Goal: Information Seeking & Learning: Learn about a topic

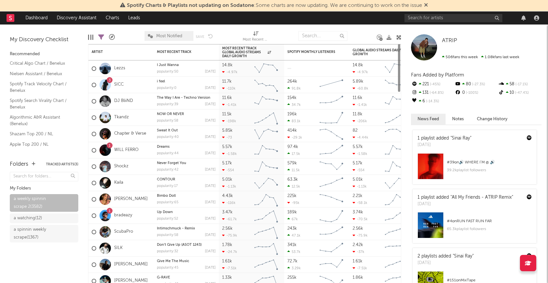
scroll to position [396, 0]
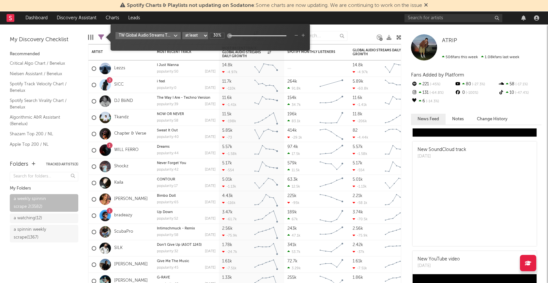
click at [102, 37] on icon at bounding box center [101, 37] width 6 height 6
type input "50%"
click at [224, 44] on div "TW Global Audio Streams TW % Change at least at most between 50%" at bounding box center [210, 39] width 190 height 15
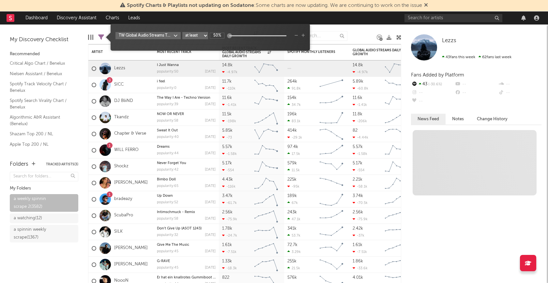
scroll to position [0, 0]
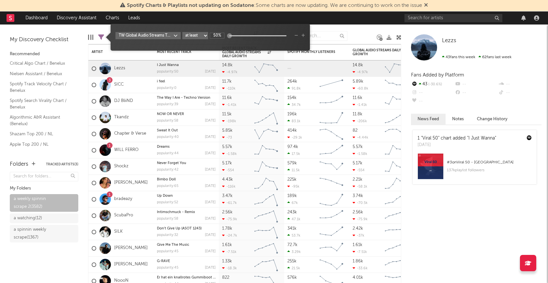
click at [359, 28] on div at bounding box center [362, 36] width 20 height 16
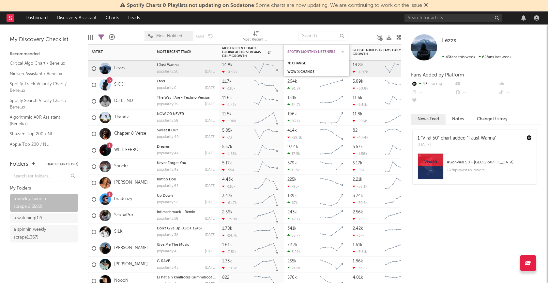
click at [301, 51] on div "Spotify Monthly Listeners" at bounding box center [311, 52] width 49 height 4
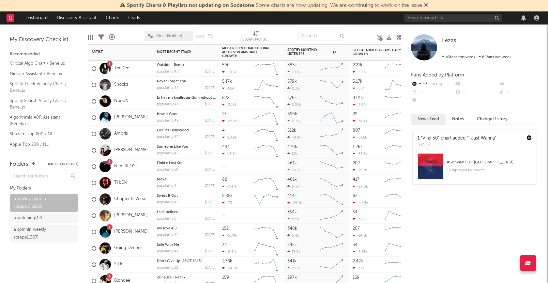
click at [136, 83] on div "Shockz" at bounding box center [120, 85] width 65 height 16
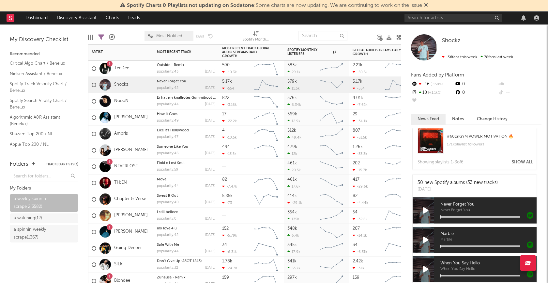
scroll to position [371, 0]
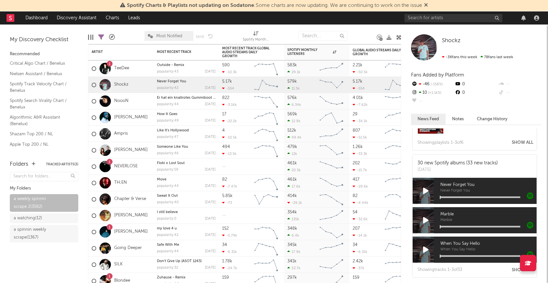
click at [425, 191] on icon at bounding box center [426, 190] width 6 height 7
click at [425, 191] on icon at bounding box center [425, 190] width 5 height 7
click at [139, 102] on div "NoooN" at bounding box center [120, 101] width 65 height 16
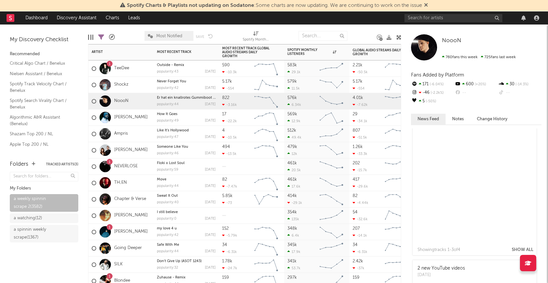
scroll to position [494, 0]
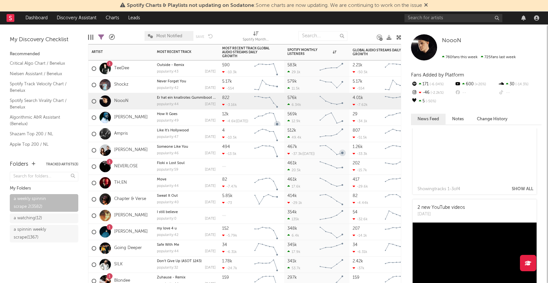
click at [145, 119] on div "Hanno" at bounding box center [120, 117] width 65 height 16
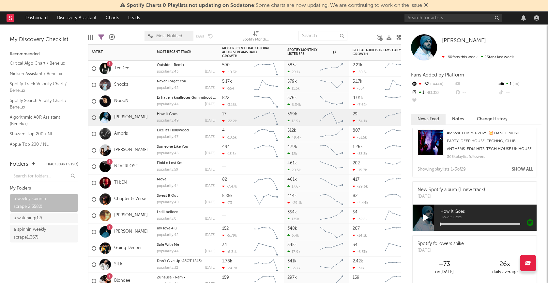
scroll to position [90, 0]
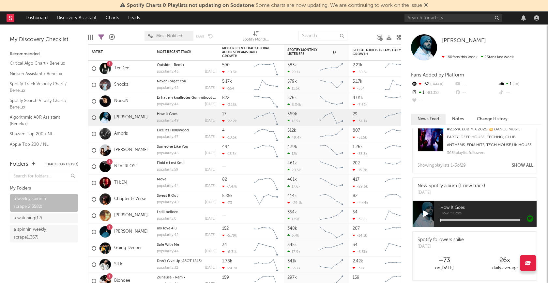
click at [427, 217] on icon at bounding box center [426, 213] width 6 height 7
click at [460, 221] on div at bounding box center [480, 220] width 80 height 2
click at [425, 217] on icon at bounding box center [425, 213] width 5 height 7
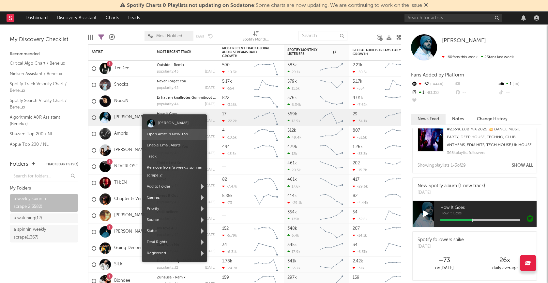
click at [167, 134] on link "Open Artist in New Tab" at bounding box center [167, 134] width 41 height 4
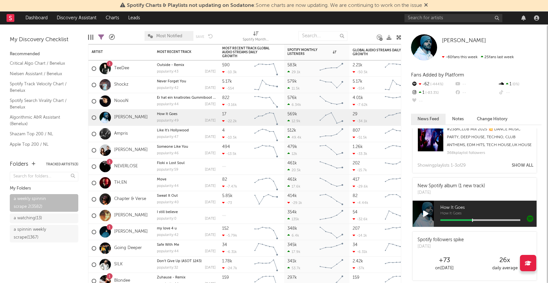
drag, startPoint x: 141, startPoint y: 119, endPoint x: 157, endPoint y: 0, distance: 120.5
click at [89, 38] on div at bounding box center [90, 37] width 5 height 5
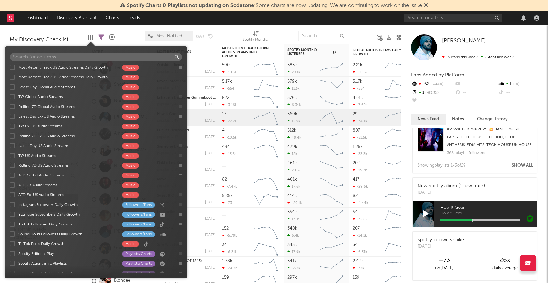
scroll to position [552, 0]
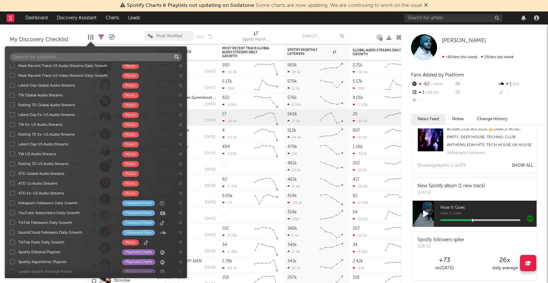
click at [13, 241] on div at bounding box center [12, 241] width 5 height 5
click at [10, 241] on input "TikTok Posts Daily Growth Music" at bounding box center [10, 241] width 0 height 7
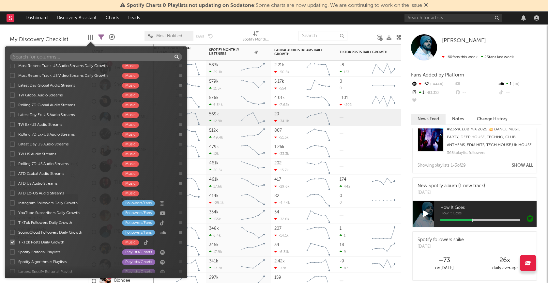
click at [375, 217] on div at bounding box center [368, 215] width 65 height 16
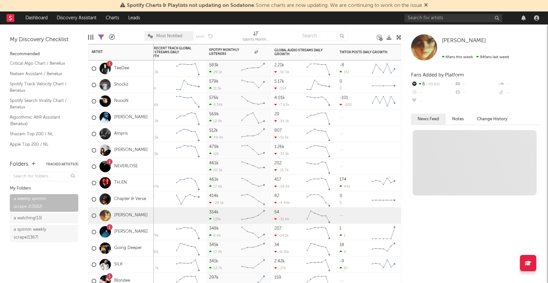
scroll to position [0, 0]
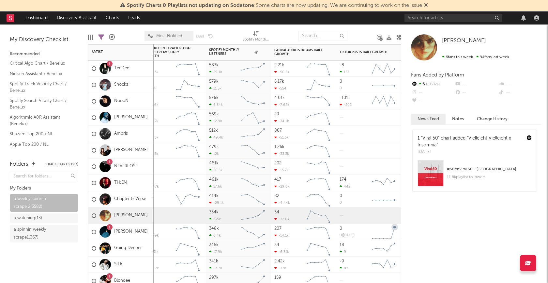
click at [365, 248] on div "18 9" at bounding box center [354, 248] width 29 height 16
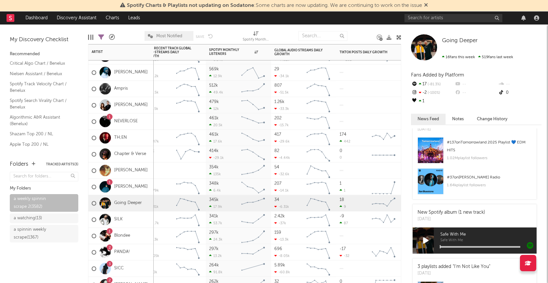
scroll to position [112, 0]
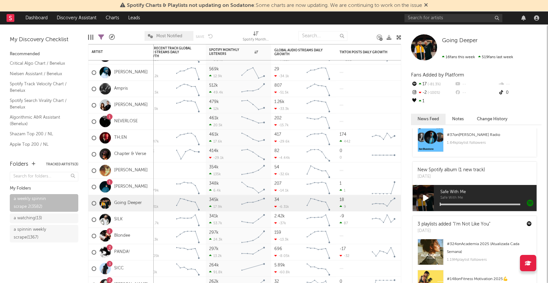
click at [427, 198] on icon at bounding box center [426, 197] width 6 height 7
click at [424, 197] on icon at bounding box center [425, 197] width 5 height 7
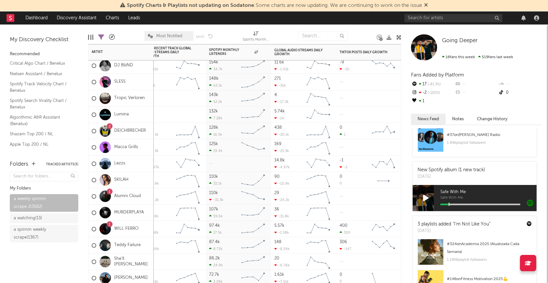
click at [168, 223] on div "5.57k -1.58k" at bounding box center [158, 229] width 29 height 16
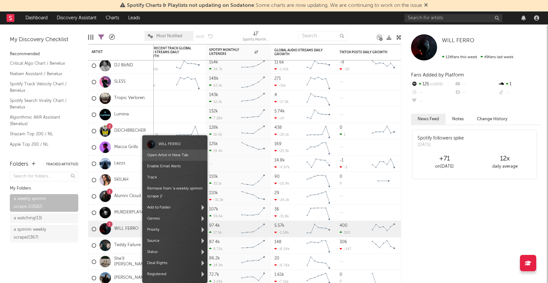
click at [180, 158] on span "Open Artist in New Tab" at bounding box center [174, 154] width 65 height 11
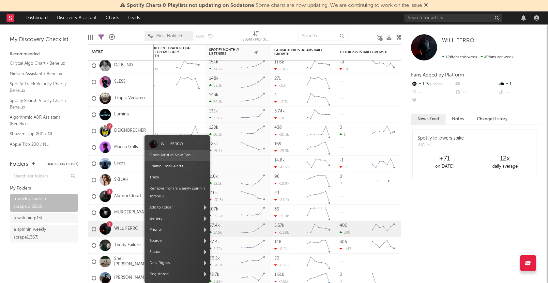
click at [169, 155] on link "Open Artist in New Tab" at bounding box center [169, 155] width 41 height 4
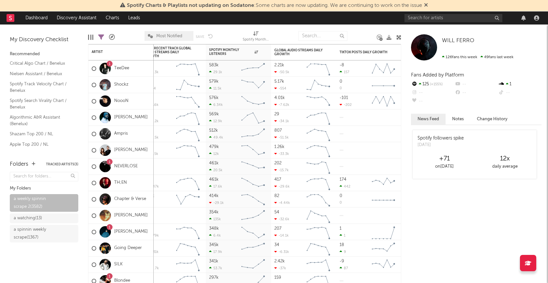
click at [91, 37] on div at bounding box center [90, 37] width 1 height 5
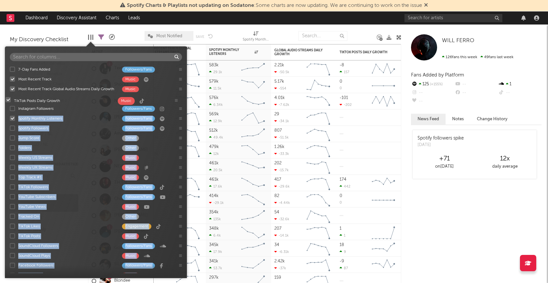
drag, startPoint x: 181, startPoint y: 187, endPoint x: 177, endPoint y: 100, distance: 87.2
click at [177, 100] on div "7-Day Fans Added Followers/Fans Most Recent Track Music Most Recent Track Globa…" at bounding box center [96, 168] width 182 height 208
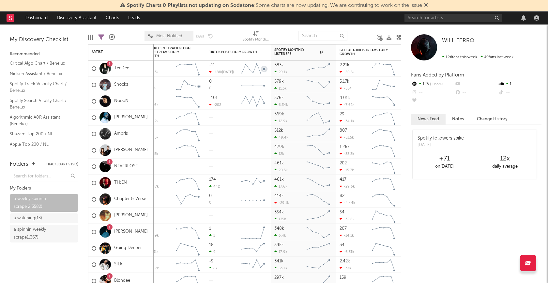
click at [283, 33] on div at bounding box center [284, 36] width 20 height 16
click at [100, 38] on icon at bounding box center [101, 37] width 6 height 6
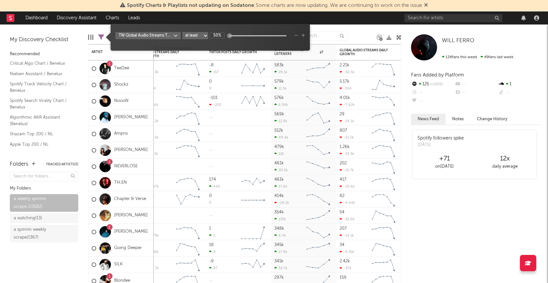
click at [178, 46] on div "TW Global Audio Streams TW % Change at least at most between 50%" at bounding box center [210, 39] width 190 height 15
click at [303, 35] on icon "button" at bounding box center [303, 36] width 4 height 4
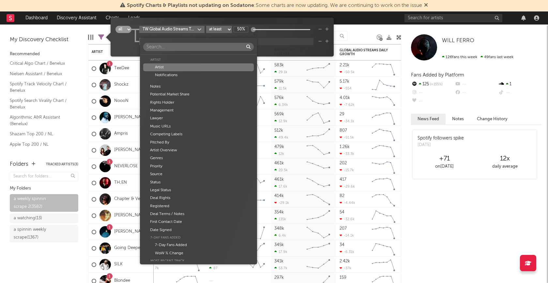
click at [190, 41] on body "Spotify Charts & Playlists not updating on Sodatone : Some charts are now updat…" at bounding box center [274, 141] width 548 height 283
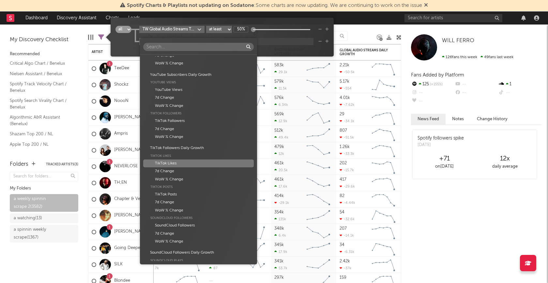
scroll to position [828, 0]
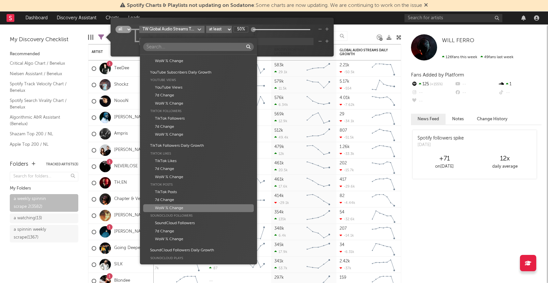
click at [181, 207] on div "WoW % Change" at bounding box center [198, 208] width 111 height 8
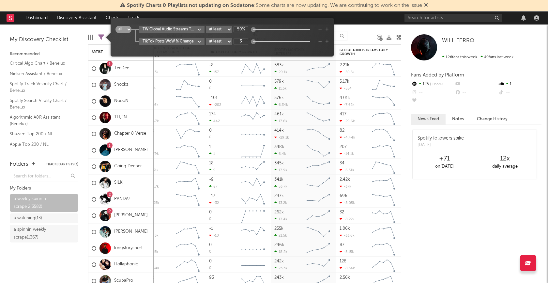
scroll to position [0, 0]
type input "30%"
click at [252, 50] on div "all any TW Global Audio Streams TW % Change at least at most between 50% TikTok…" at bounding box center [221, 39] width 213 height 27
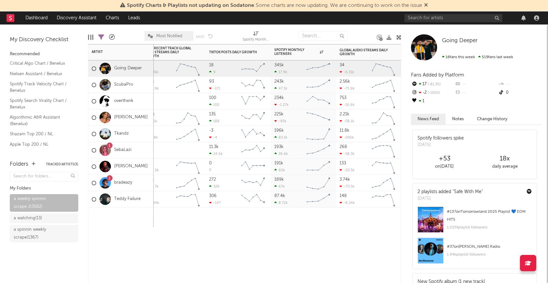
click at [194, 241] on div "Most Recent Track Popularity Released Most Recent Track Global Audio Streams Da…" at bounding box center [244, 163] width 313 height 238
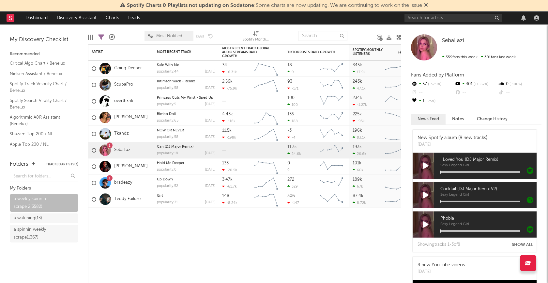
scroll to position [192, 0]
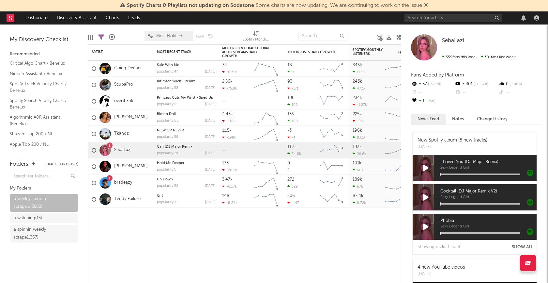
click at [426, 166] on icon at bounding box center [426, 167] width 6 height 7
click at [467, 173] on div at bounding box center [480, 174] width 80 height 2
click at [425, 167] on icon at bounding box center [425, 167] width 5 height 7
click at [102, 38] on icon at bounding box center [101, 37] width 6 height 6
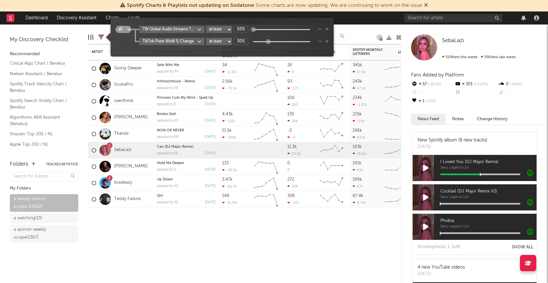
click at [243, 42] on input "30%" at bounding box center [241, 41] width 15 height 6
click at [266, 51] on div "all any TW Global Audio Streams TW % Change at least at most between 50% TikTok…" at bounding box center [221, 39] width 213 height 27
click at [242, 41] on input "20%" at bounding box center [241, 41] width 15 height 6
type input "30%"
click at [255, 48] on div "all any TW Global Audio Streams TW % Change at least at most between 50% TikTok…" at bounding box center [221, 39] width 213 height 27
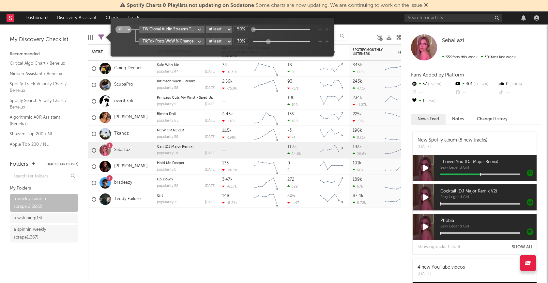
click at [320, 29] on icon "button" at bounding box center [320, 29] width 4 height 4
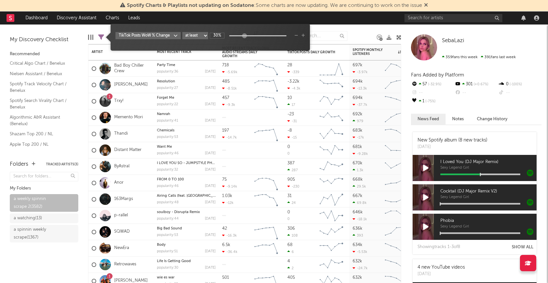
click at [243, 49] on div "TikTok Posts WoW % Change at least at most between 30%" at bounding box center [210, 37] width 199 height 27
click at [360, 32] on div at bounding box center [362, 36] width 20 height 16
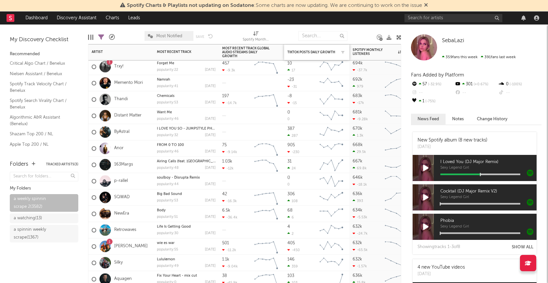
click at [303, 54] on div "TikTok Posts Daily Growth" at bounding box center [316, 52] width 59 height 14
click at [304, 49] on div "TikTok Posts Daily Growth" at bounding box center [316, 52] width 59 height 14
click at [304, 53] on div "TikTok Posts Daily Growth" at bounding box center [311, 52] width 49 height 4
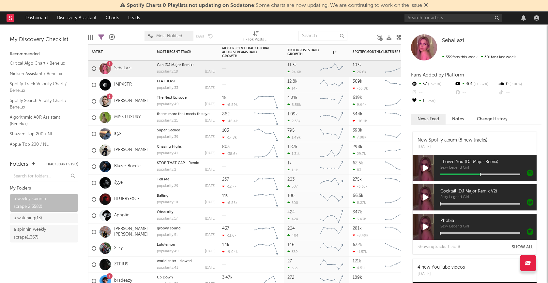
click at [140, 134] on div "alyx" at bounding box center [120, 134] width 65 height 16
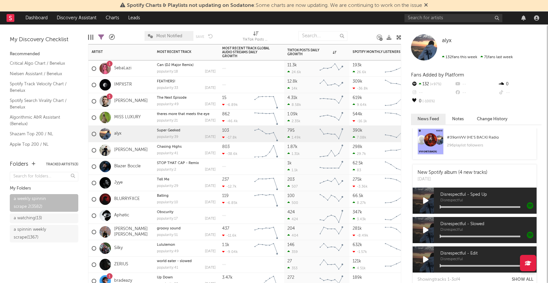
scroll to position [315, 0]
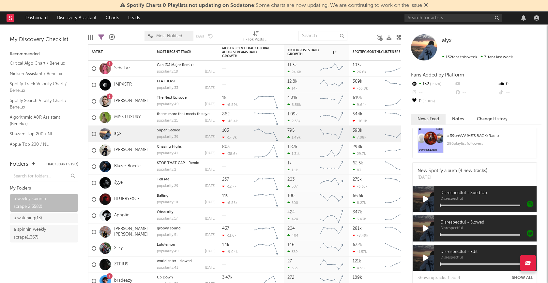
click at [427, 198] on icon at bounding box center [426, 198] width 6 height 7
click at [427, 198] on icon at bounding box center [425, 198] width 5 height 7
click at [139, 150] on div "Julian" at bounding box center [120, 150] width 65 height 16
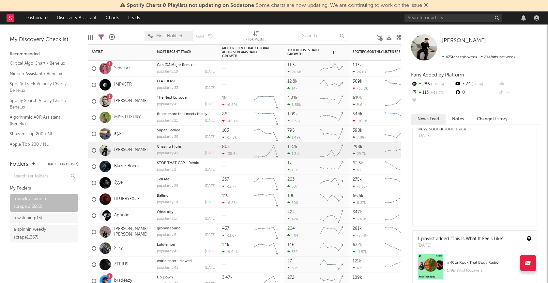
scroll to position [0, 0]
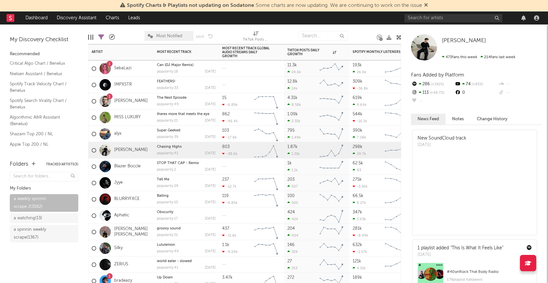
click at [145, 169] on div "Blazer Boccle" at bounding box center [120, 166] width 65 height 16
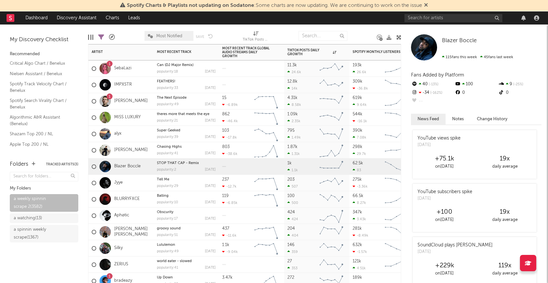
click at [143, 180] on div "Jyye" at bounding box center [120, 183] width 65 height 16
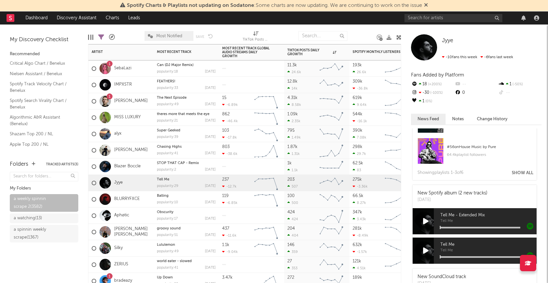
scroll to position [239, 0]
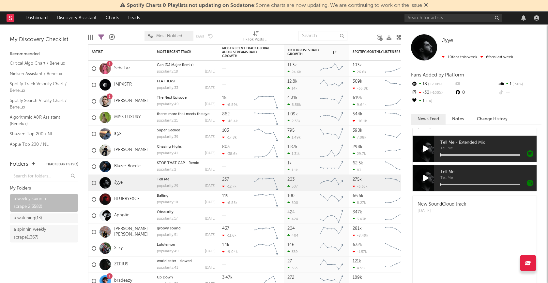
click at [425, 147] on icon at bounding box center [426, 148] width 6 height 7
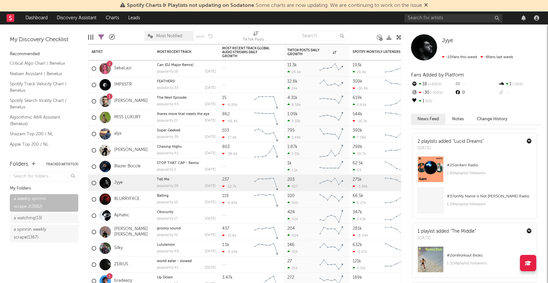
scroll to position [850, 0]
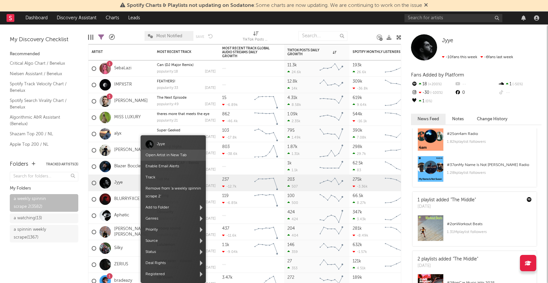
click at [167, 153] on link "Open Artist in New Tab" at bounding box center [165, 155] width 41 height 4
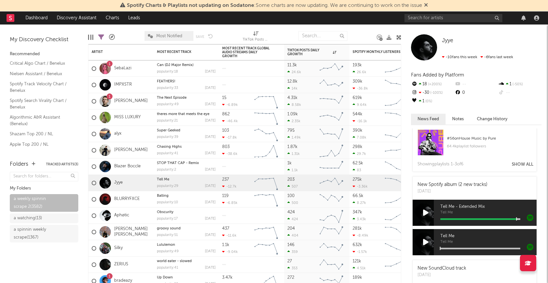
scroll to position [175, 0]
click at [149, 201] on div "BLURRYFXCE" at bounding box center [120, 199] width 65 height 16
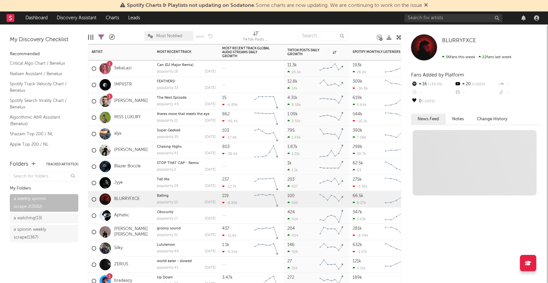
scroll to position [0, 0]
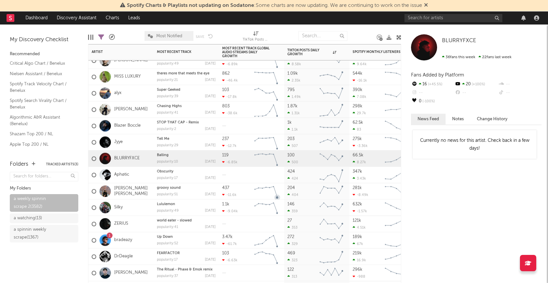
click at [142, 187] on div "Jake Antonio" at bounding box center [120, 191] width 65 height 16
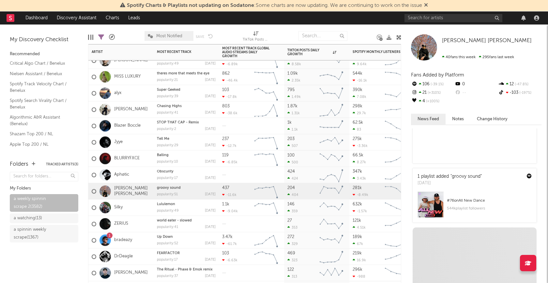
scroll to position [237, 0]
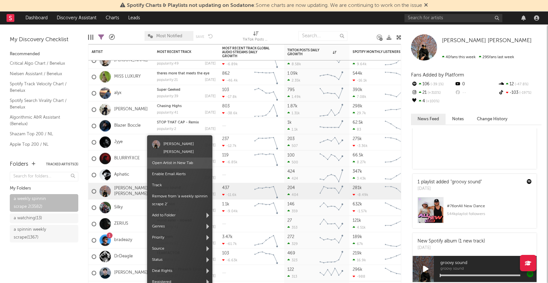
click at [169, 161] on link "Open Artist in New Tab" at bounding box center [172, 163] width 41 height 4
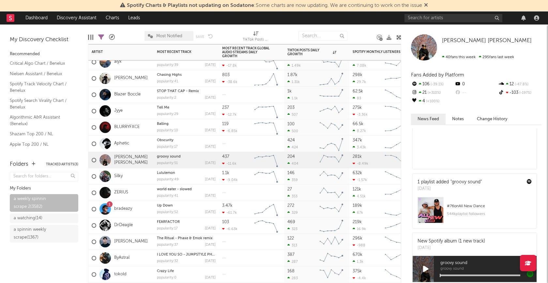
click at [137, 175] on div "Silky" at bounding box center [120, 176] width 65 height 16
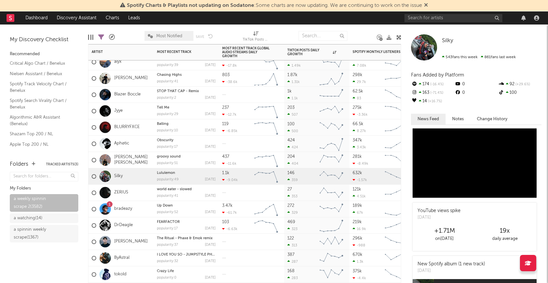
scroll to position [242, 0]
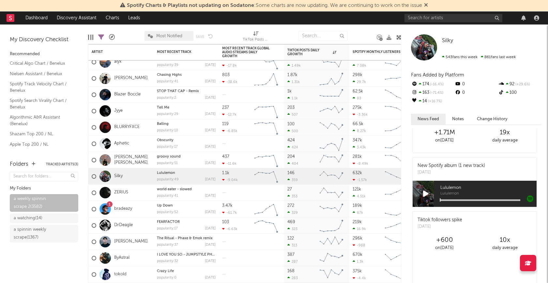
click at [425, 194] on icon at bounding box center [426, 193] width 6 height 7
click at [463, 200] on div "Lululemon Lululemon" at bounding box center [485, 193] width 103 height 26
click at [464, 199] on div at bounding box center [480, 200] width 80 height 2
click at [476, 199] on div at bounding box center [480, 200] width 80 height 2
click at [497, 198] on div "Lululemon Lululemon" at bounding box center [485, 193] width 103 height 26
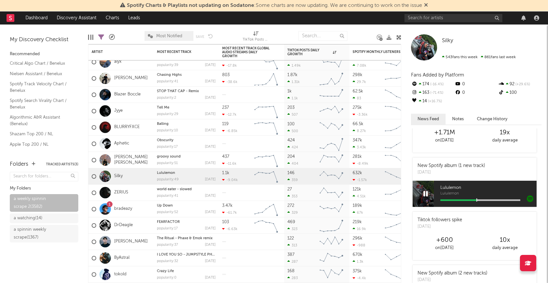
click at [499, 200] on div "Lululemon Lululemon" at bounding box center [485, 193] width 103 height 26
click at [503, 199] on div at bounding box center [480, 200] width 80 height 2
click at [426, 192] on icon at bounding box center [425, 193] width 5 height 7
click at [141, 192] on div "ZERIUS" at bounding box center [120, 192] width 65 height 16
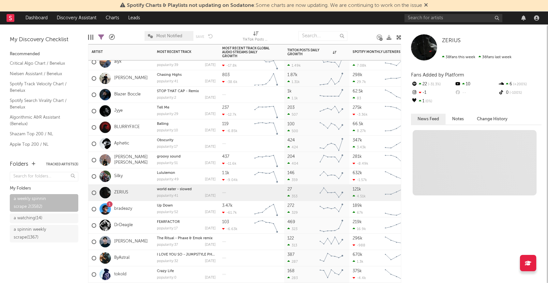
scroll to position [0, 0]
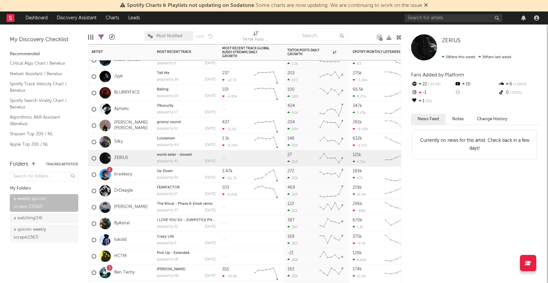
click at [142, 192] on div "DrDeagle" at bounding box center [120, 190] width 65 height 16
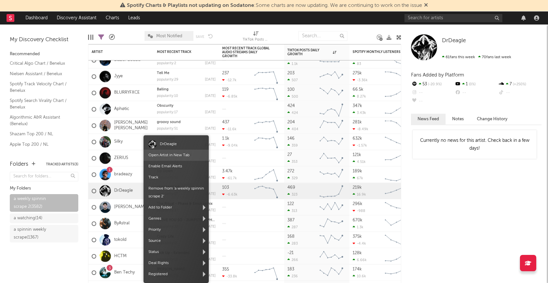
click at [172, 153] on link "Open Artist in New Tab" at bounding box center [168, 155] width 41 height 4
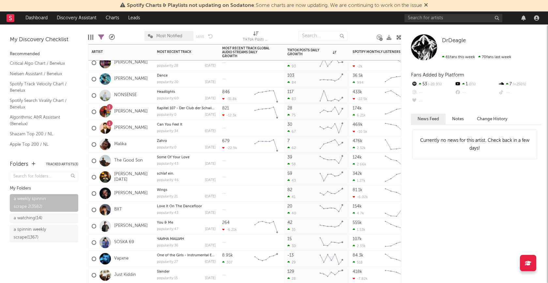
click at [147, 191] on div "Paul Gannon" at bounding box center [120, 193] width 65 height 16
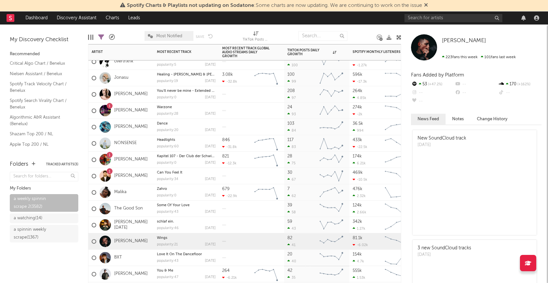
click at [142, 129] on div "Kie Hughes" at bounding box center [120, 127] width 65 height 16
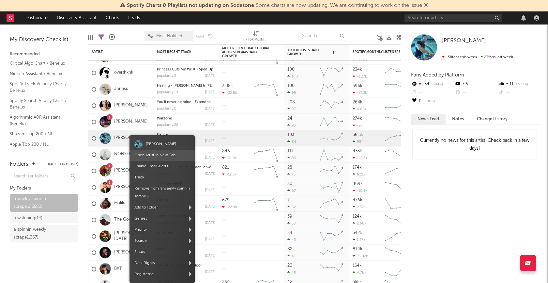
click at [144, 154] on link "Open Artist in New Tab" at bounding box center [154, 155] width 41 height 4
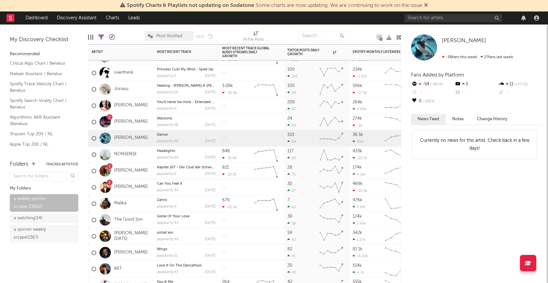
click at [144, 154] on div "NONSENSE" at bounding box center [120, 154] width 65 height 16
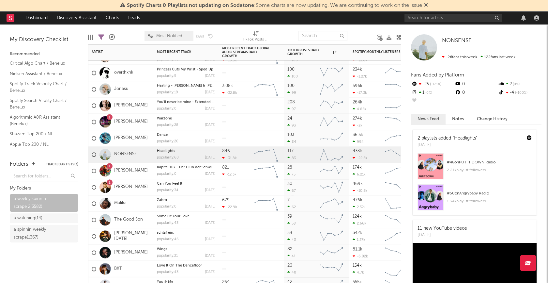
click at [147, 188] on div "1 Robbie Doherty" at bounding box center [120, 187] width 65 height 16
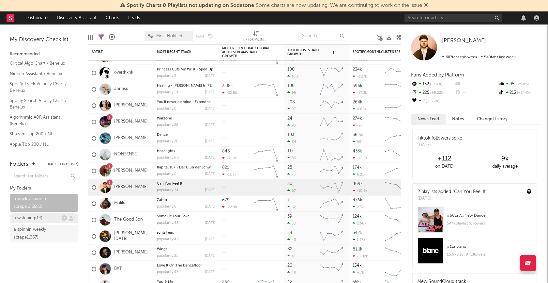
click at [23, 218] on div "a watching ( 14 )" at bounding box center [28, 218] width 29 height 8
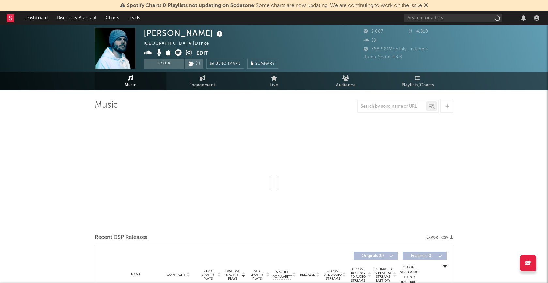
select select "6m"
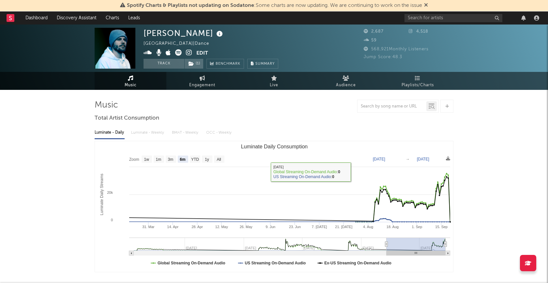
scroll to position [208, 0]
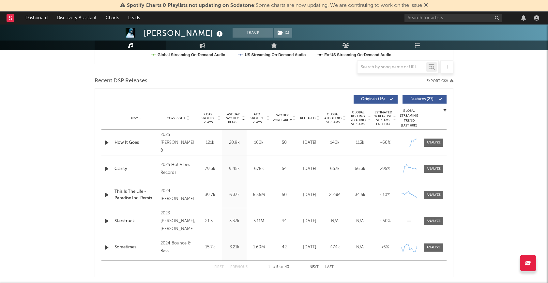
click at [107, 141] on icon "button" at bounding box center [106, 142] width 7 height 8
click at [106, 142] on icon "button" at bounding box center [106, 142] width 6 height 8
click at [432, 142] on div at bounding box center [434, 142] width 14 height 5
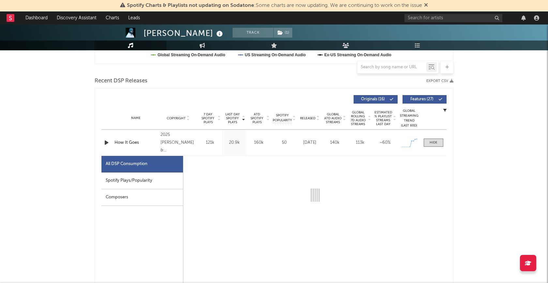
select select "1w"
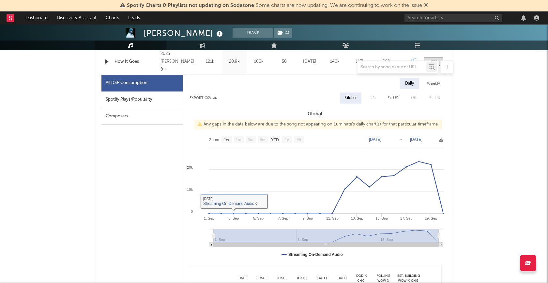
scroll to position [285, 0]
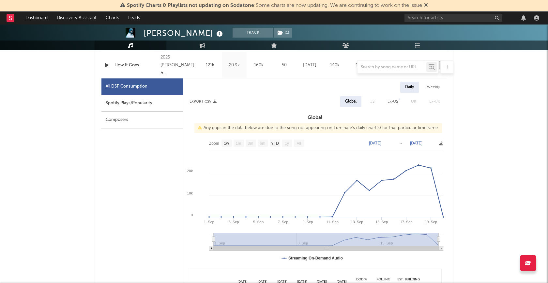
click at [143, 104] on div "Spotify Plays/Popularity" at bounding box center [141, 103] width 81 height 17
select select "1w"
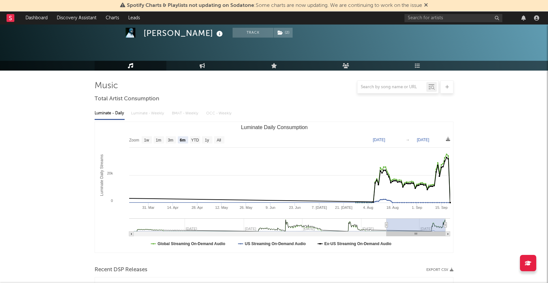
scroll to position [0, 0]
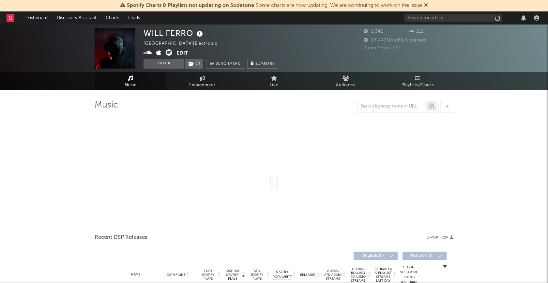
select select "6m"
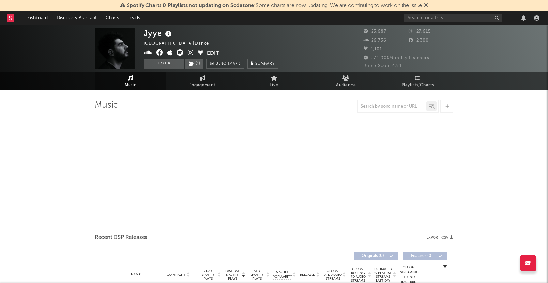
select select "6m"
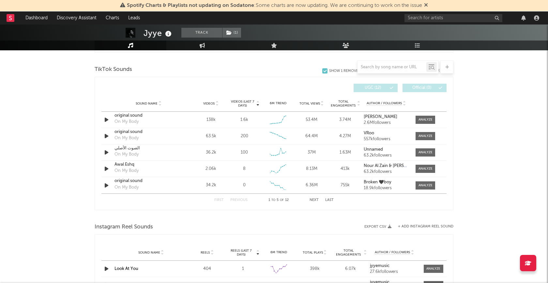
scroll to position [411, 0]
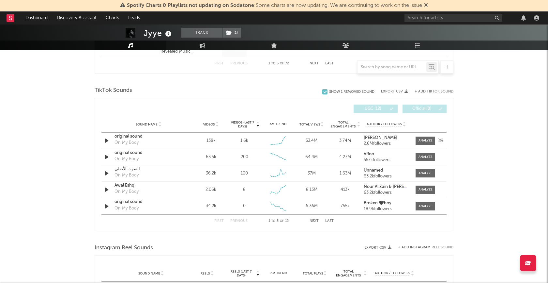
click at [106, 140] on icon "button" at bounding box center [106, 140] width 7 height 8
click at [106, 140] on icon "button" at bounding box center [106, 140] width 6 height 8
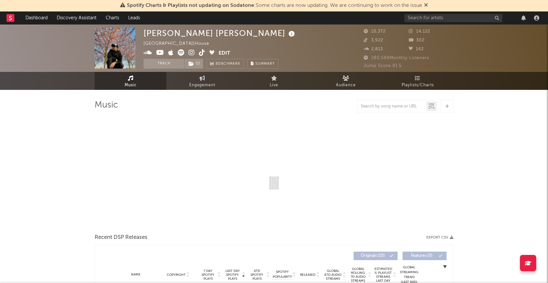
select select "6m"
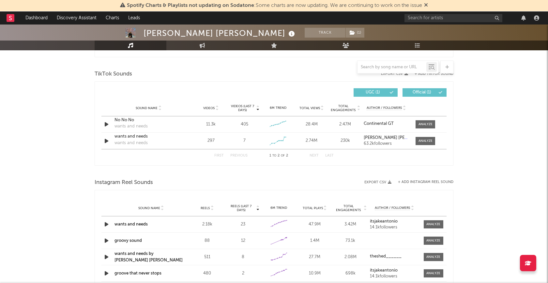
scroll to position [420, 0]
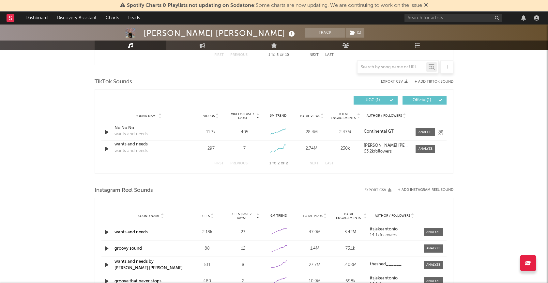
click at [107, 129] on icon "button" at bounding box center [106, 132] width 7 height 8
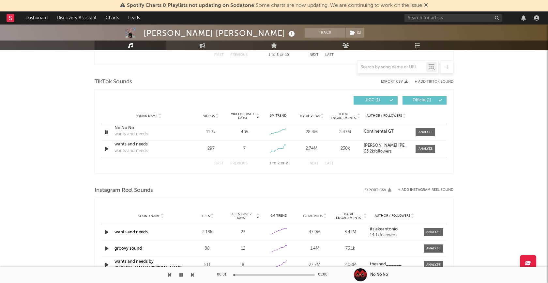
click at [262, 274] on div at bounding box center [274, 275] width 82 height 2
click at [418, 133] on span at bounding box center [426, 132] width 20 height 8
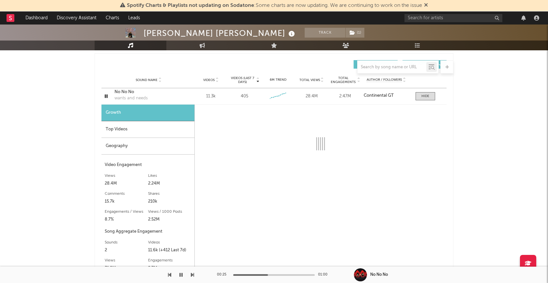
scroll to position [466, 0]
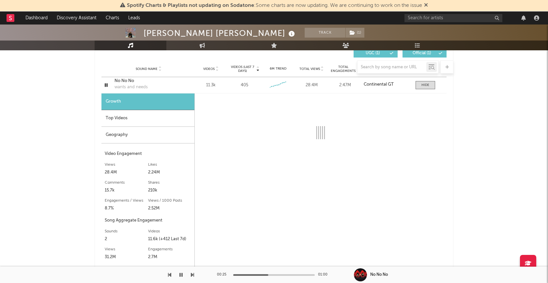
select select "6m"
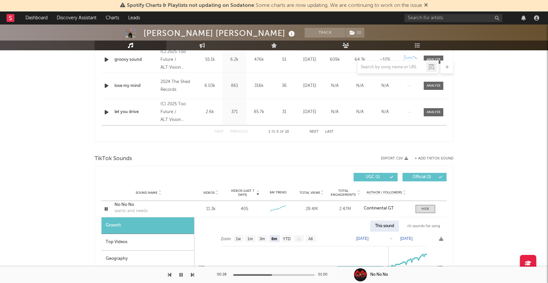
scroll to position [341, 0]
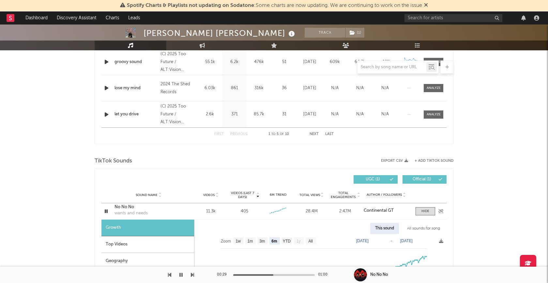
click at [107, 210] on icon "button" at bounding box center [106, 211] width 6 height 8
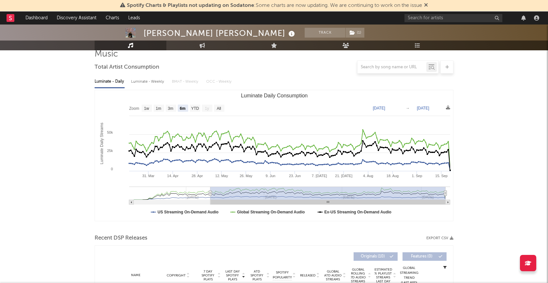
scroll to position [0, 0]
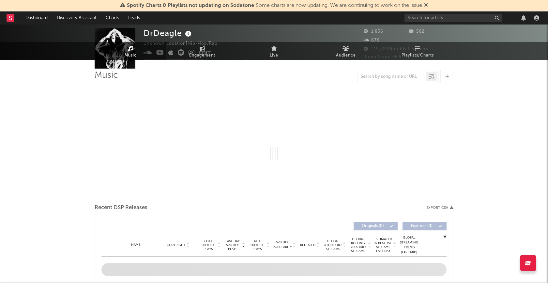
select select "1w"
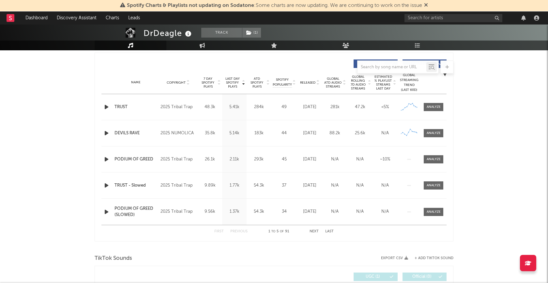
scroll to position [249, 0]
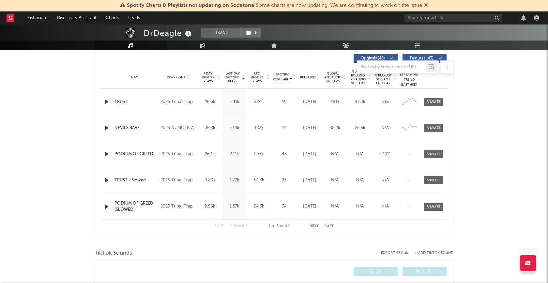
click at [107, 101] on icon "button" at bounding box center [106, 102] width 7 height 8
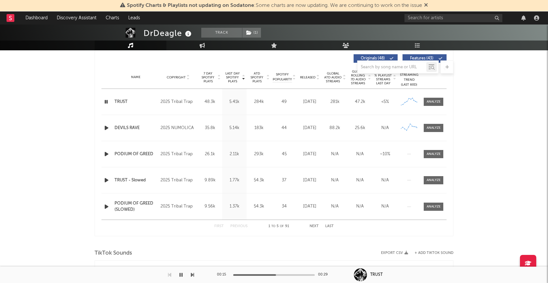
click at [276, 274] on div at bounding box center [274, 275] width 82 height 2
click at [105, 100] on icon "button" at bounding box center [106, 102] width 6 height 8
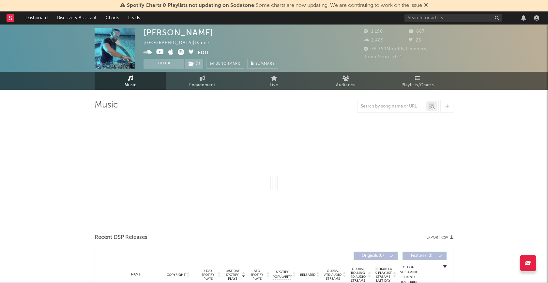
select select "1w"
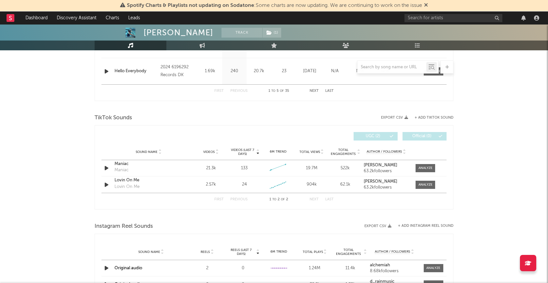
scroll to position [398, 0]
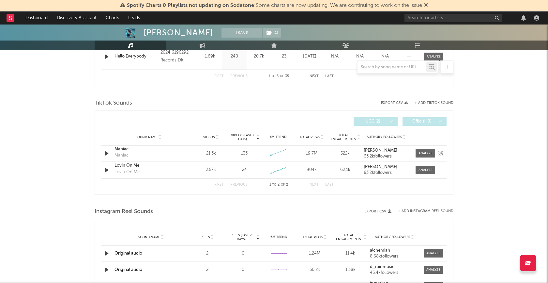
click at [107, 153] on icon "button" at bounding box center [106, 153] width 7 height 8
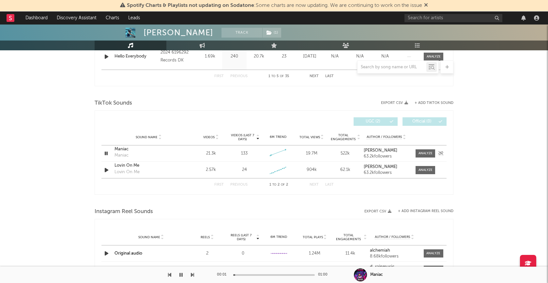
click at [106, 152] on icon "button" at bounding box center [106, 153] width 6 height 8
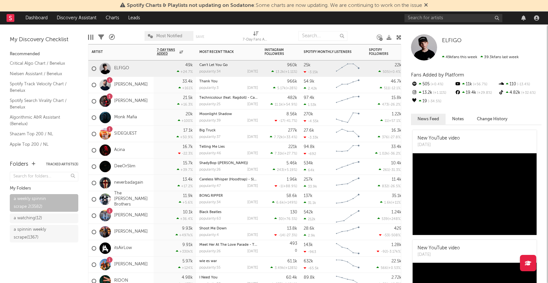
click at [145, 119] on div "Monk Mafia" at bounding box center [120, 117] width 65 height 16
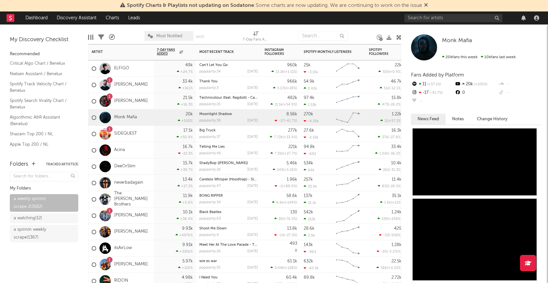
scroll to position [248, 0]
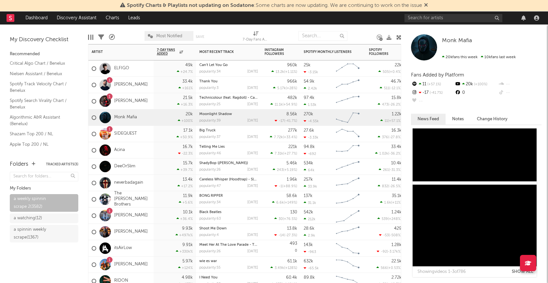
click at [143, 99] on div "1 Stephani B" at bounding box center [120, 101] width 65 height 16
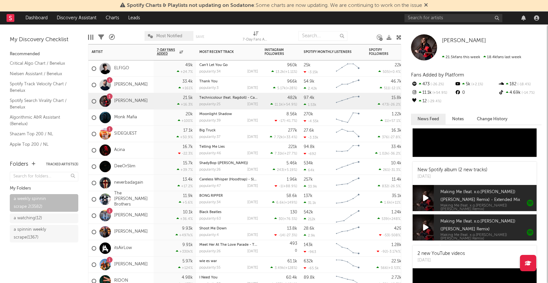
scroll to position [455, 0]
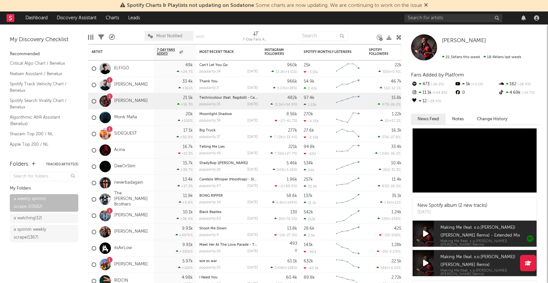
click at [427, 234] on icon at bounding box center [426, 233] width 6 height 7
click at [427, 233] on icon at bounding box center [425, 233] width 5 height 7
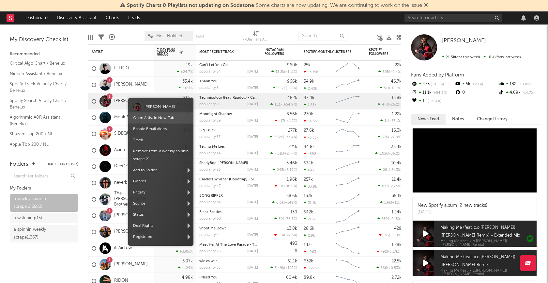
click at [150, 117] on link "Open Artist in New Tab" at bounding box center [153, 118] width 41 height 4
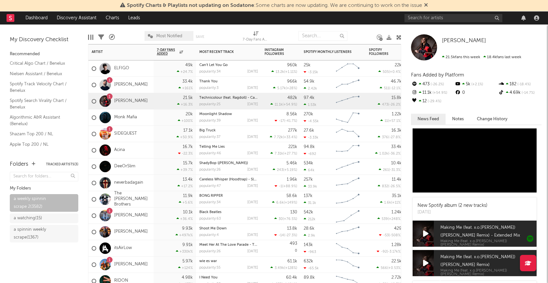
click at [152, 131] on div "1 SIDEQUEST" at bounding box center [120, 134] width 65 height 16
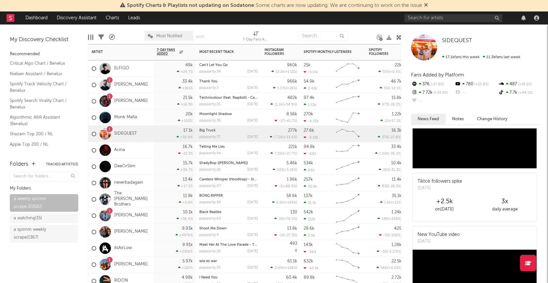
scroll to position [0, 0]
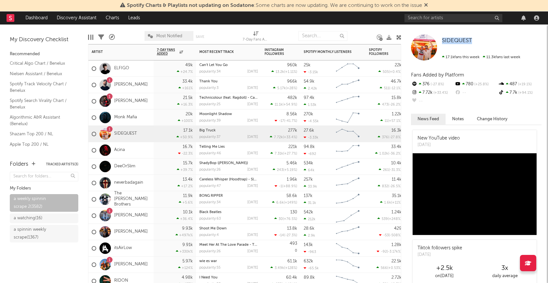
click at [138, 148] on div "Acina" at bounding box center [120, 150] width 65 height 16
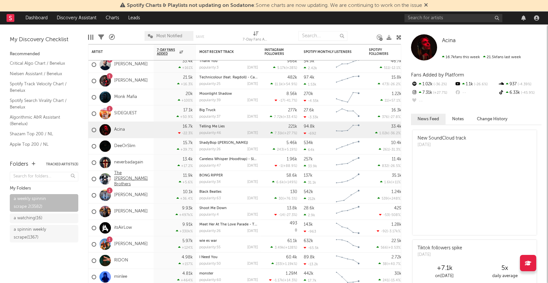
click at [146, 180] on link "The Skinner Brothers" at bounding box center [132, 178] width 36 height 17
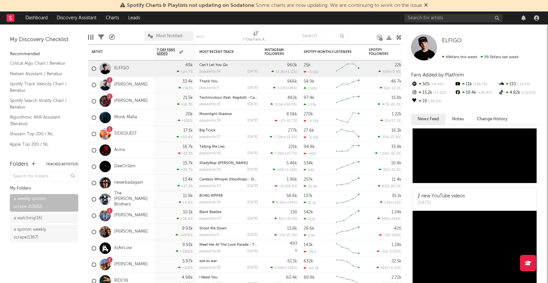
scroll to position [153, 0]
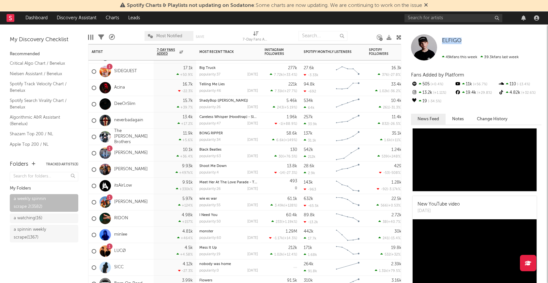
click at [140, 231] on div "minlee" at bounding box center [120, 234] width 65 height 16
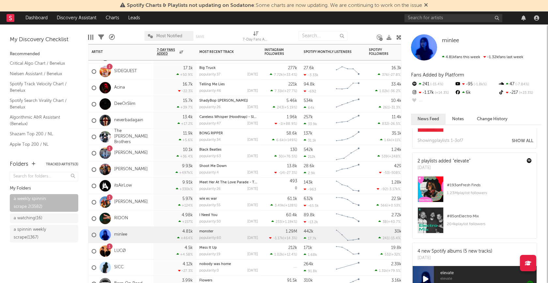
scroll to position [342, 0]
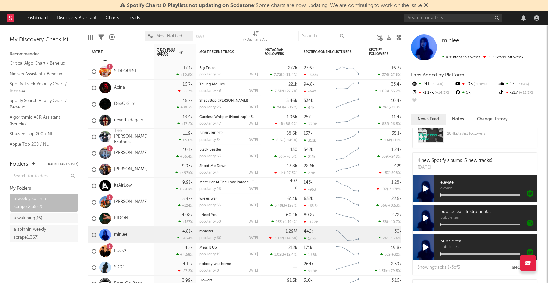
click at [427, 185] on icon at bounding box center [426, 188] width 6 height 7
click at [466, 194] on div at bounding box center [480, 195] width 80 height 2
click at [487, 194] on div at bounding box center [480, 195] width 80 height 2
click at [503, 194] on div at bounding box center [480, 195] width 80 height 2
click at [423, 185] on icon at bounding box center [426, 188] width 6 height 7
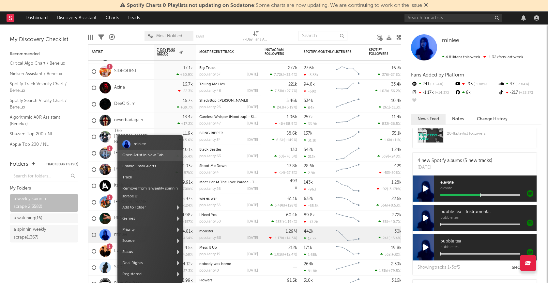
click at [148, 154] on link "Open Artist in New Tab" at bounding box center [142, 155] width 41 height 4
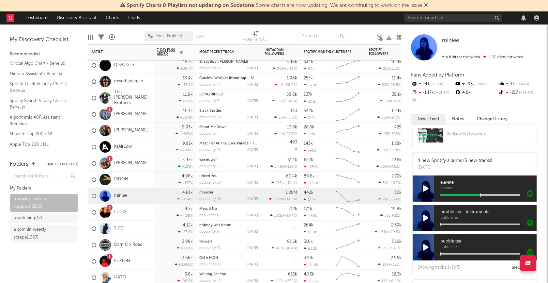
click at [142, 165] on div "1 OSWALD" at bounding box center [120, 163] width 65 height 16
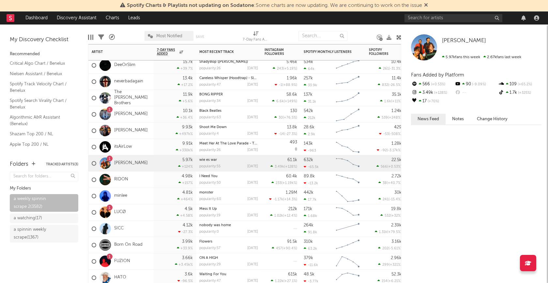
scroll to position [0, 0]
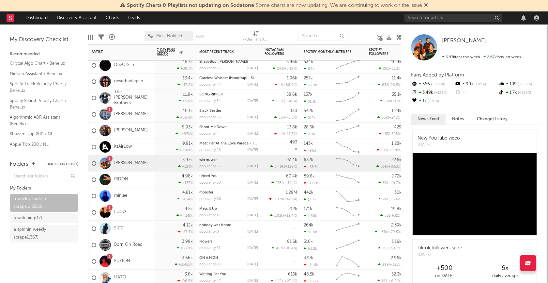
click at [145, 179] on div "RIDON" at bounding box center [120, 179] width 65 height 16
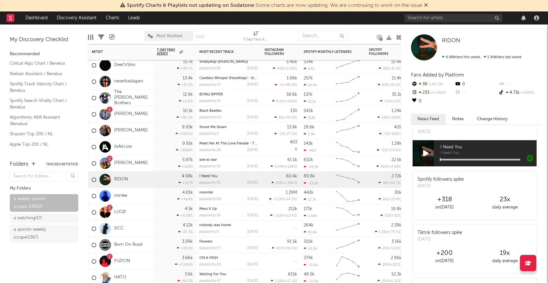
scroll to position [354, 0]
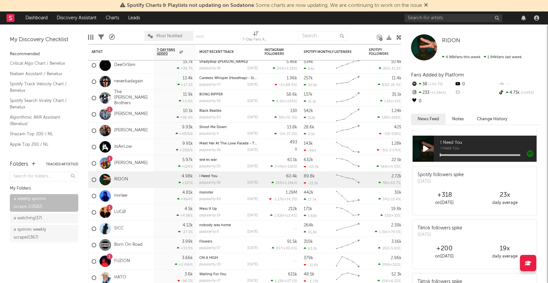
click at [426, 149] on icon at bounding box center [426, 148] width 6 height 7
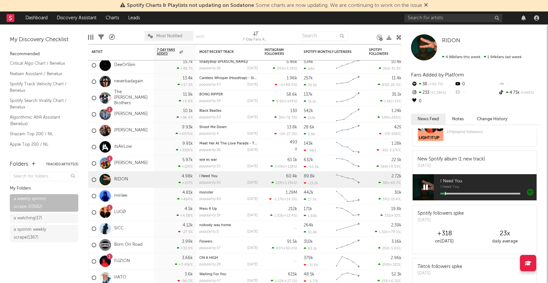
scroll to position [304, 0]
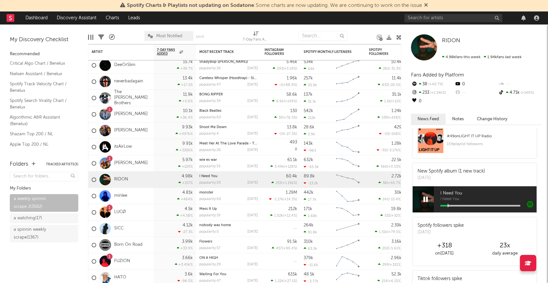
click at [422, 201] on div at bounding box center [426, 199] width 26 height 26
click at [426, 197] on icon at bounding box center [425, 198] width 5 height 7
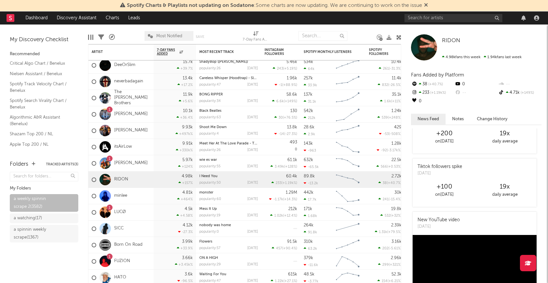
scroll to position [508, 0]
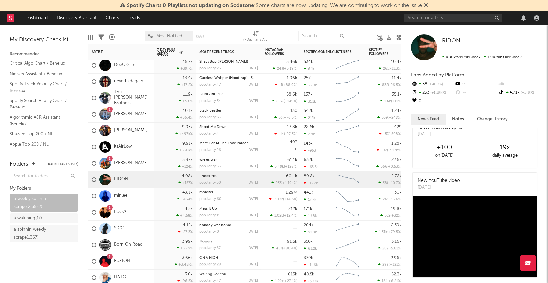
click at [145, 209] on div "1 LUCØ" at bounding box center [120, 212] width 65 height 16
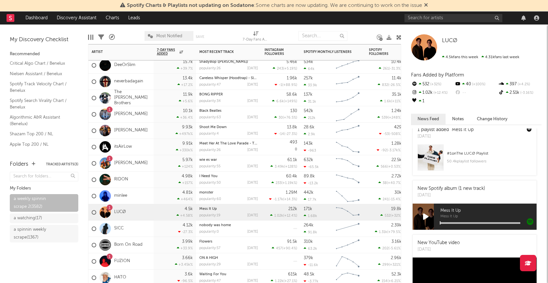
scroll to position [133, 0]
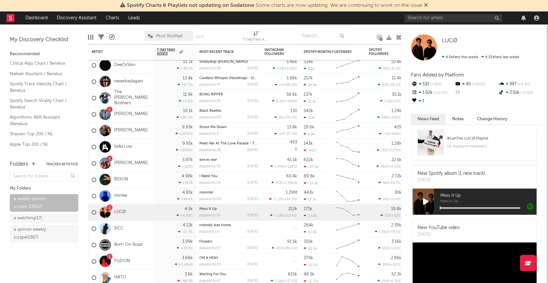
click at [427, 202] on icon at bounding box center [426, 201] width 6 height 7
click at [459, 207] on div at bounding box center [480, 208] width 80 height 2
click at [482, 207] on div at bounding box center [480, 208] width 80 height 2
click at [425, 202] on icon at bounding box center [425, 201] width 5 height 7
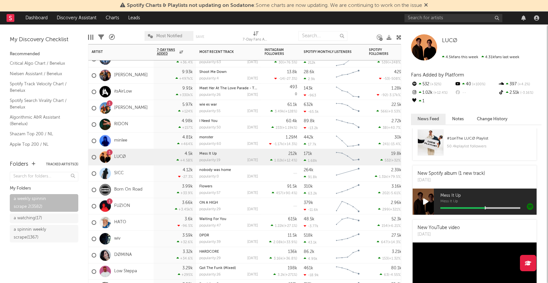
click at [143, 204] on div "1 FUZION" at bounding box center [120, 206] width 65 height 16
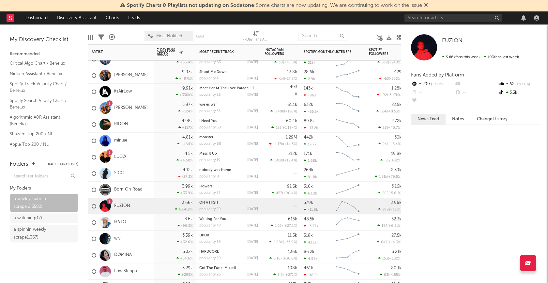
scroll to position [0, 0]
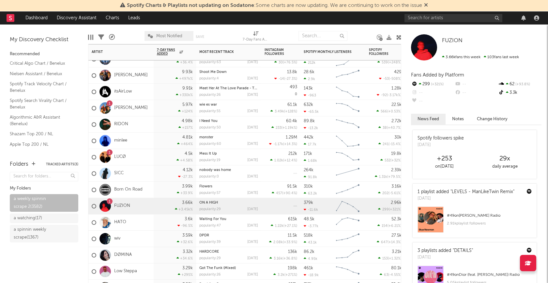
click at [141, 222] on div "HATO" at bounding box center [120, 222] width 65 height 16
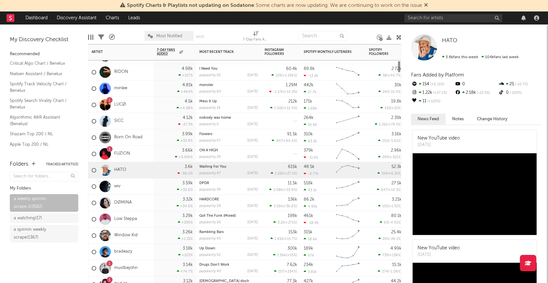
click at [141, 185] on div "wiv" at bounding box center [120, 186] width 65 height 16
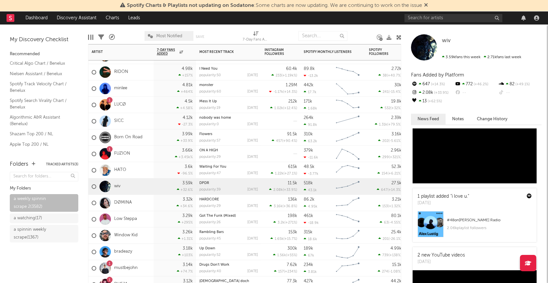
scroll to position [394, 0]
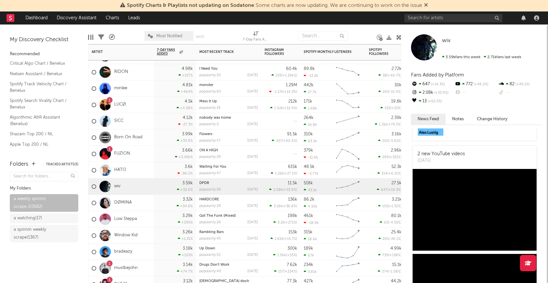
click at [136, 203] on div "DØMINA" at bounding box center [120, 202] width 65 height 16
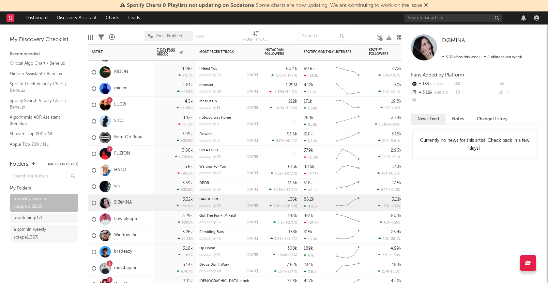
click at [146, 215] on div "Low Steppa" at bounding box center [120, 219] width 65 height 16
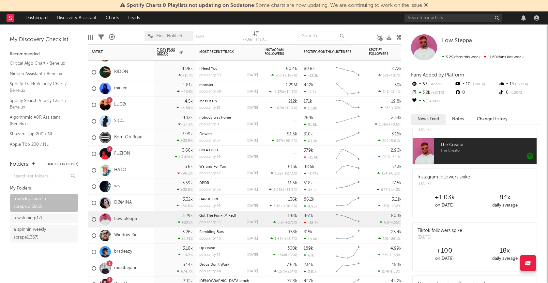
scroll to position [183, 0]
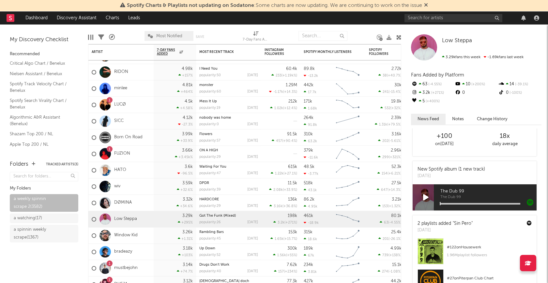
click at [427, 194] on icon at bounding box center [426, 196] width 6 height 7
click at [461, 203] on div at bounding box center [480, 204] width 80 height 2
click at [425, 197] on icon at bounding box center [425, 196] width 5 height 7
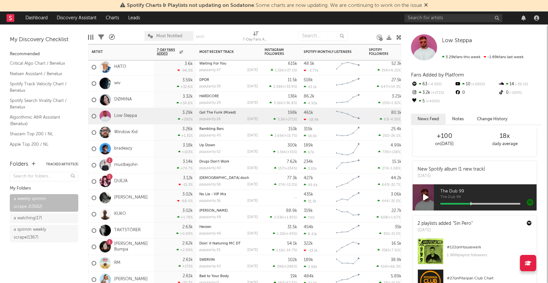
click at [144, 167] on div "1 mustbejohn" at bounding box center [120, 165] width 65 height 16
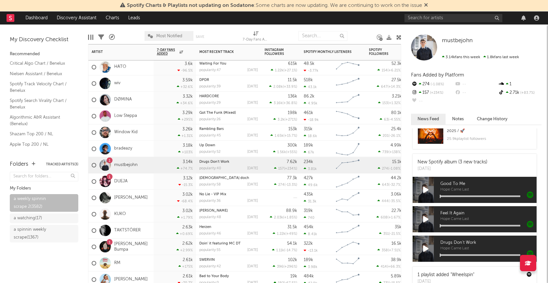
scroll to position [207, 0]
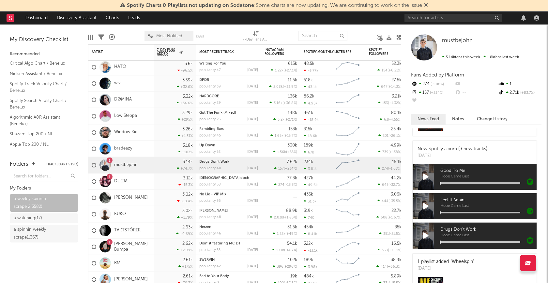
click at [424, 177] on icon at bounding box center [426, 176] width 6 height 7
click at [462, 183] on div at bounding box center [480, 183] width 80 height 2
click at [424, 206] on icon at bounding box center [426, 205] width 6 height 7
click at [424, 174] on icon at bounding box center [425, 176] width 5 height 7
click at [466, 210] on div "Feel It Again Hope Came Last" at bounding box center [485, 206] width 103 height 26
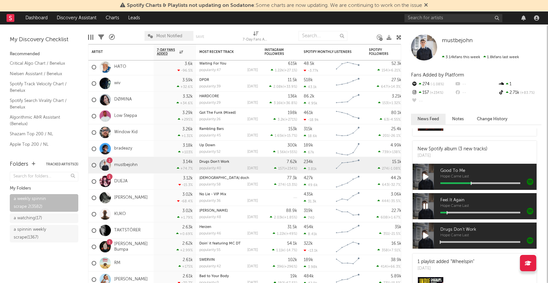
click at [425, 203] on icon at bounding box center [425, 205] width 5 height 7
click at [143, 185] on div "1 DUEJA" at bounding box center [120, 181] width 65 height 16
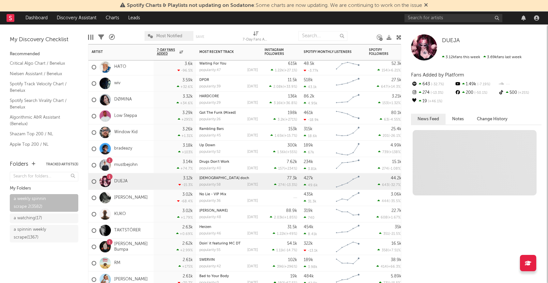
scroll to position [0, 0]
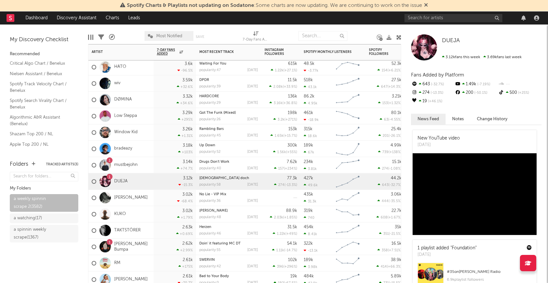
click at [141, 196] on div "Harry T" at bounding box center [120, 198] width 65 height 16
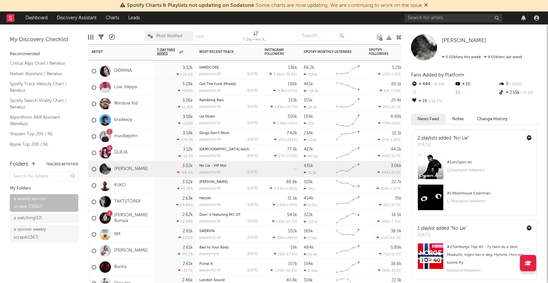
click at [140, 185] on div "KUKO" at bounding box center [120, 185] width 65 height 16
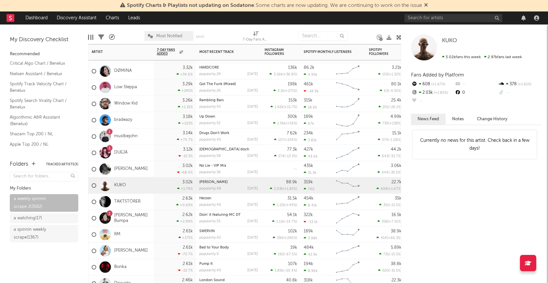
click at [143, 201] on div "TAKTSTÖRER" at bounding box center [120, 201] width 65 height 16
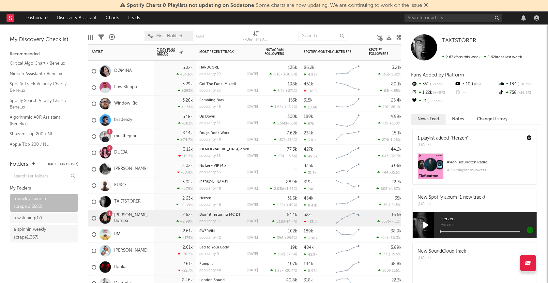
click at [145, 217] on div "1 Silva Bumpa" at bounding box center [120, 218] width 65 height 16
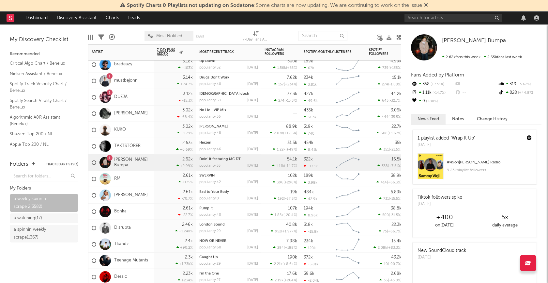
click at [141, 178] on div "RM" at bounding box center [120, 179] width 65 height 16
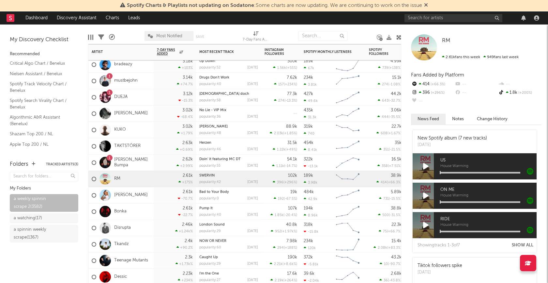
click at [150, 196] on div "SACHA" at bounding box center [120, 195] width 65 height 16
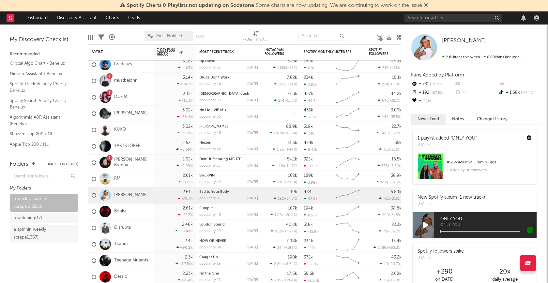
click at [426, 225] on icon at bounding box center [426, 224] width 6 height 7
click at [426, 225] on icon at bounding box center [425, 224] width 5 height 7
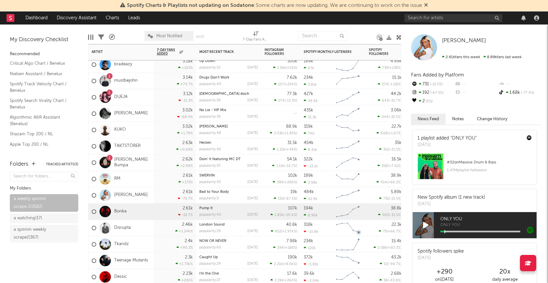
click at [141, 209] on div "Bonka" at bounding box center [120, 211] width 65 height 16
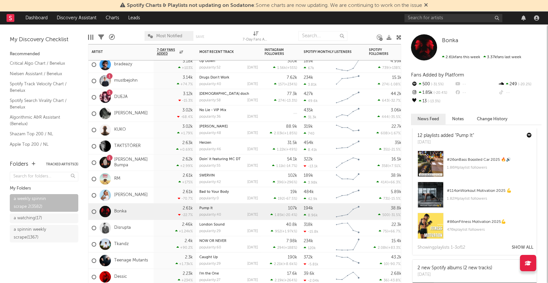
scroll to position [254, 0]
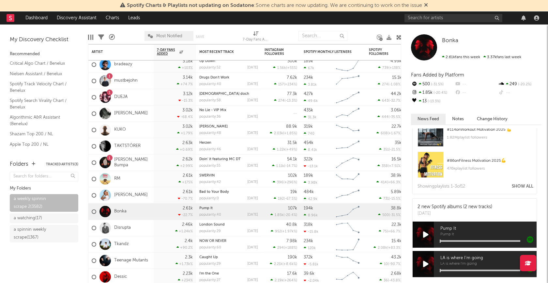
click at [427, 233] on icon at bounding box center [426, 234] width 6 height 7
click at [427, 233] on icon at bounding box center [425, 234] width 5 height 7
click at [142, 228] on div "Disrupta" at bounding box center [120, 228] width 65 height 16
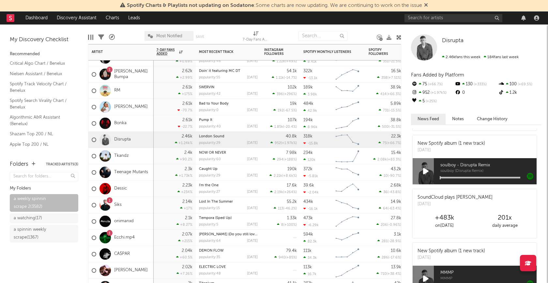
scroll to position [1082, 0]
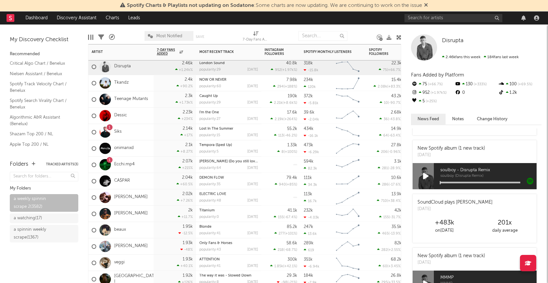
click at [139, 178] on div "CA$PAR" at bounding box center [120, 181] width 65 height 16
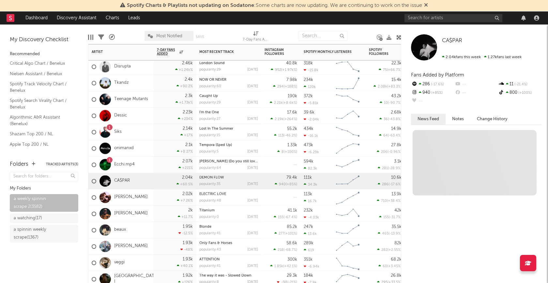
scroll to position [0, 0]
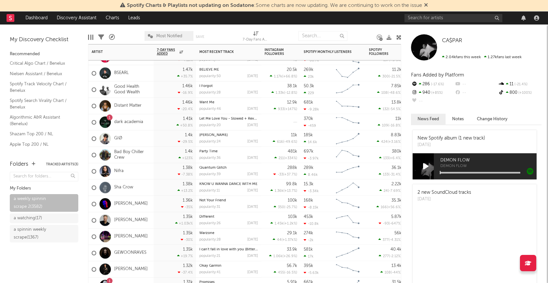
click at [142, 137] on div "GIØ" at bounding box center [120, 138] width 65 height 16
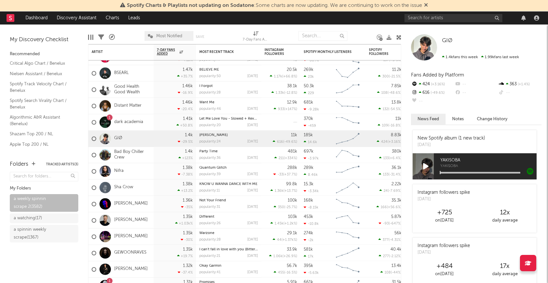
click at [426, 165] on icon at bounding box center [426, 165] width 6 height 7
click at [464, 173] on div "YAKISOBA YAKISOBA" at bounding box center [485, 166] width 103 height 26
click at [464, 172] on div at bounding box center [480, 173] width 80 height 2
click at [425, 164] on icon at bounding box center [425, 165] width 5 height 7
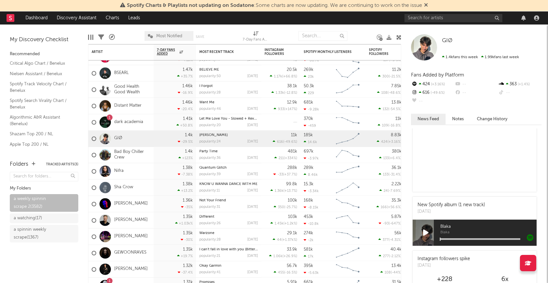
scroll to position [317, 0]
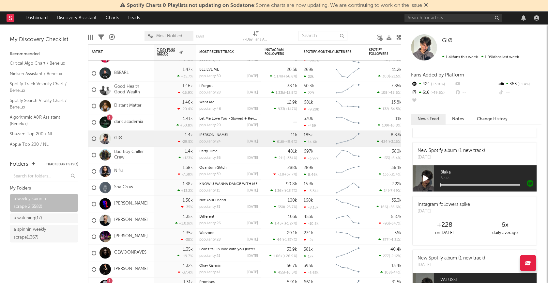
click at [427, 175] on icon at bounding box center [426, 178] width 6 height 7
click at [473, 185] on div "Blaka Blaka" at bounding box center [485, 178] width 103 height 26
click at [473, 184] on div at bounding box center [480, 185] width 80 height 2
click at [427, 178] on icon at bounding box center [425, 178] width 5 height 7
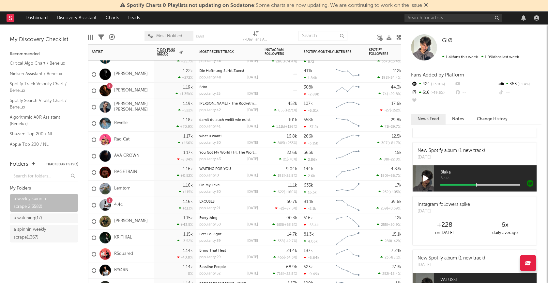
click at [142, 239] on div "KRITIKAL" at bounding box center [120, 237] width 65 height 16
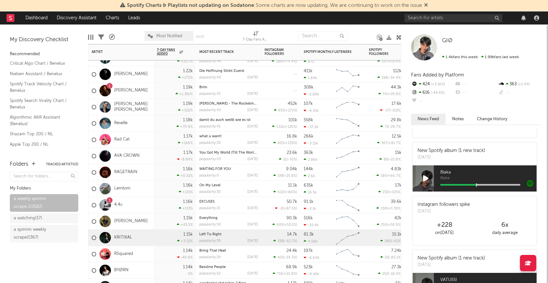
scroll to position [0, 0]
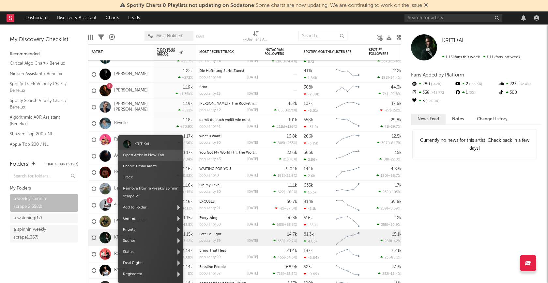
click at [150, 155] on link "Open Artist in New Tab" at bounding box center [143, 155] width 41 height 4
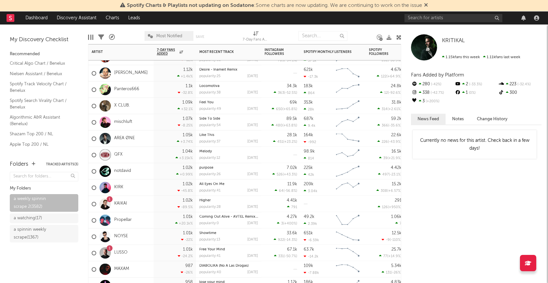
click at [137, 138] on div "AREA ØNE" at bounding box center [120, 138] width 65 height 16
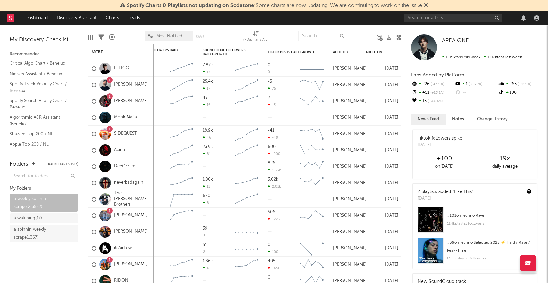
click at [91, 38] on div at bounding box center [90, 37] width 5 height 5
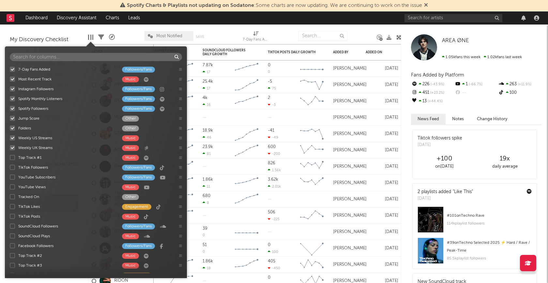
click at [81, 54] on input "text" at bounding box center [96, 57] width 172 height 8
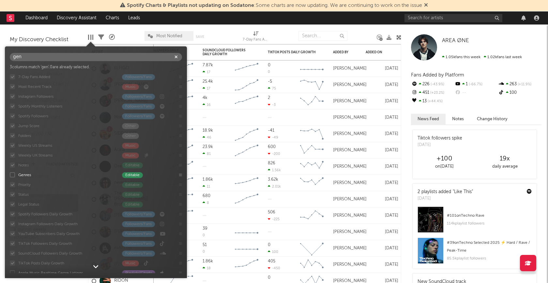
scroll to position [37, 0]
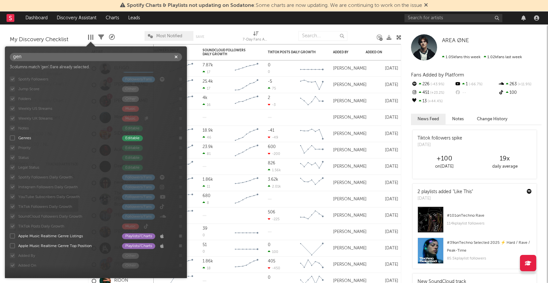
type input "gen"
click at [12, 236] on div at bounding box center [12, 235] width 5 height 5
click at [10, 236] on input "Apple Music Realtime Genre Listings Playlists/Charts" at bounding box center [10, 235] width 0 height 7
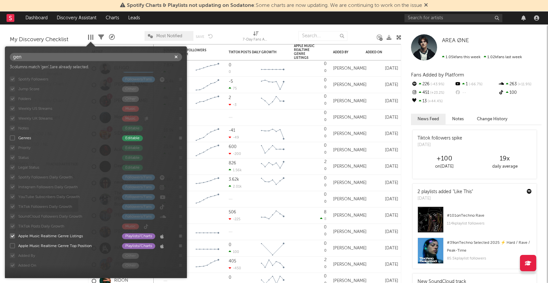
click at [12, 236] on div at bounding box center [12, 235] width 5 height 5
click at [10, 236] on input "Apple Music Realtime Genre Listings Playlists/Charts" at bounding box center [10, 235] width 0 height 7
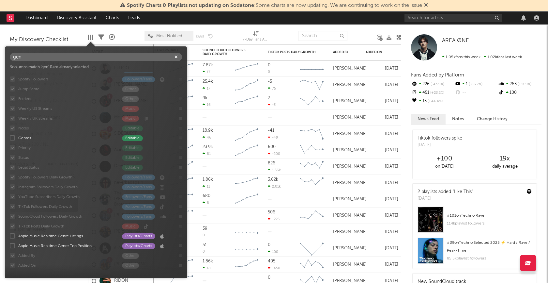
click at [14, 245] on div at bounding box center [12, 245] width 5 height 5
click at [10, 245] on input "Apple Music Realtime Genre Top Position Playlists/Charts" at bounding box center [10, 245] width 0 height 7
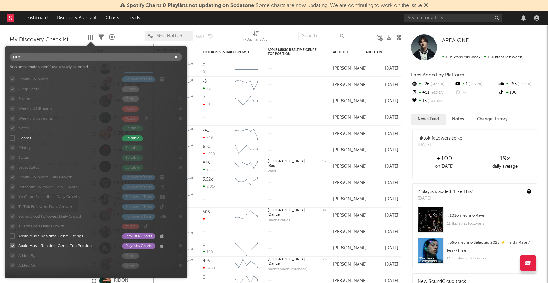
click at [14, 245] on div "7-Day Fans Added Followers/Fans Most Recent Track Music Instagram Followers Fol…" at bounding box center [96, 172] width 182 height 201
click at [13, 246] on div "7-Day Fans Added Followers/Fans Most Recent Track Music Instagram Followers Fol…" at bounding box center [96, 172] width 182 height 201
click at [13, 245] on div at bounding box center [12, 245] width 5 height 5
click at [10, 245] on input "Apple Music Realtime Genre Top Position Playlists/Charts" at bounding box center [10, 245] width 0 height 7
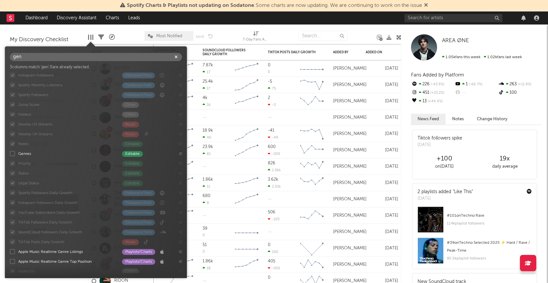
scroll to position [0, 0]
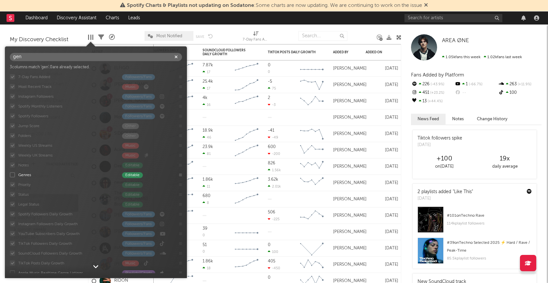
click at [176, 55] on icon "button" at bounding box center [176, 57] width 3 height 4
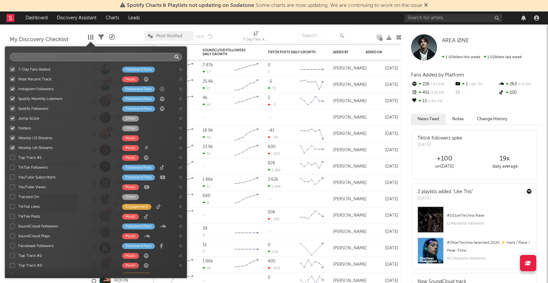
click at [99, 54] on input "text" at bounding box center [96, 57] width 172 height 8
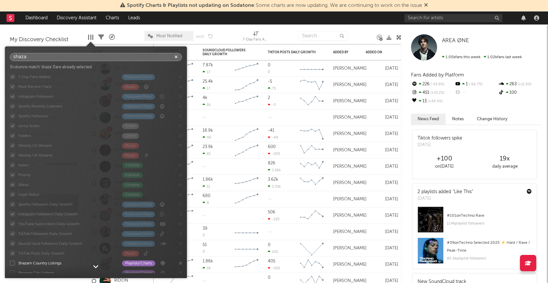
scroll to position [37, 0]
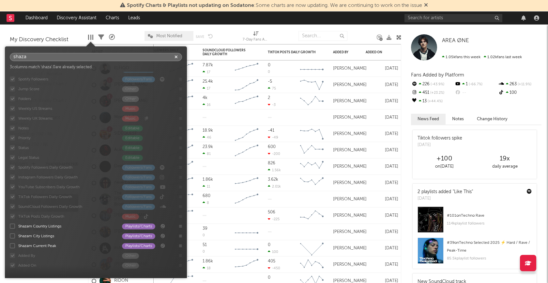
type input "shaza"
click at [13, 227] on div at bounding box center [12, 225] width 5 height 5
click at [10, 227] on input "Shazam Country Listings Playlists/Charts" at bounding box center [10, 225] width 0 height 7
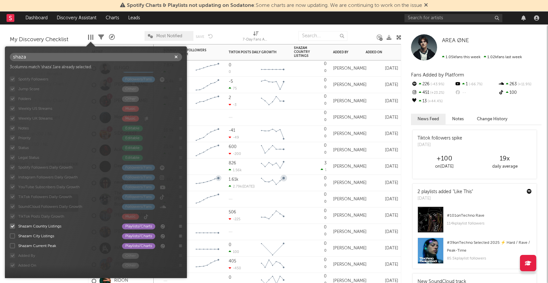
click at [305, 166] on div "3 1" at bounding box center [310, 166] width 33 height 16
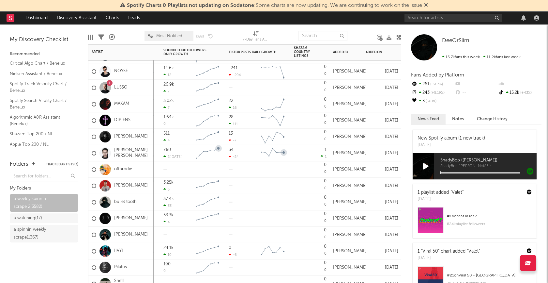
click at [145, 157] on div "Claudia Valentina" at bounding box center [121, 152] width 59 height 19
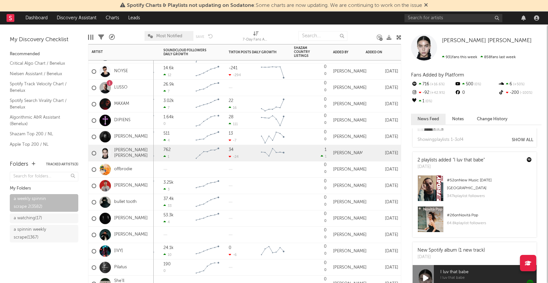
scroll to position [824, 0]
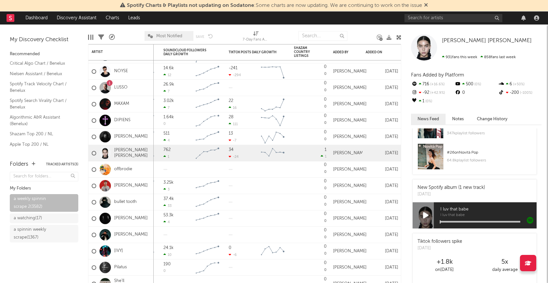
click at [423, 213] on icon at bounding box center [426, 214] width 6 height 7
click at [469, 220] on div "I luv that babe I luv that babe" at bounding box center [485, 215] width 103 height 26
click at [470, 221] on div at bounding box center [480, 222] width 80 height 2
click at [425, 215] on icon at bounding box center [425, 214] width 5 height 7
click at [306, 51] on div "Shazam Country Listings" at bounding box center [305, 52] width 23 height 12
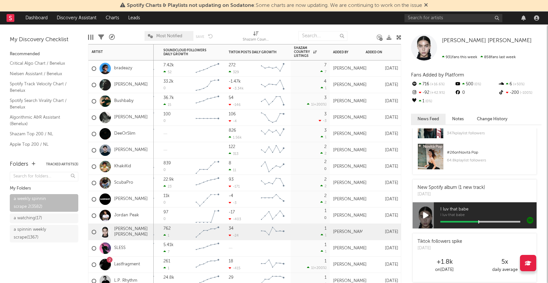
click at [140, 89] on div "Serge Devant" at bounding box center [120, 85] width 65 height 16
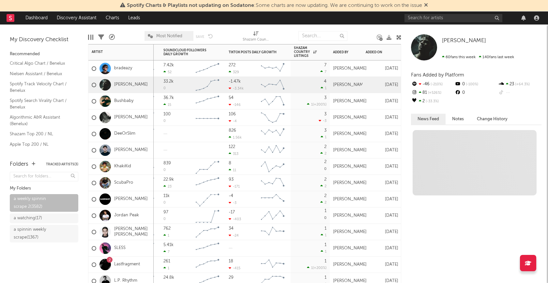
scroll to position [0, 0]
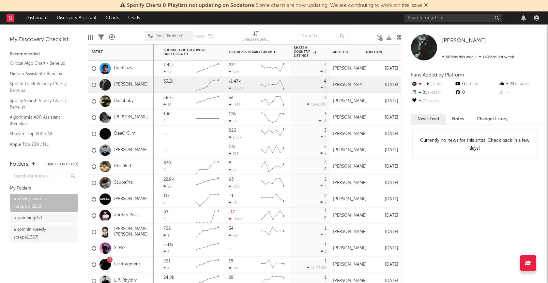
click at [142, 153] on div "Victor Ruiz" at bounding box center [120, 150] width 65 height 16
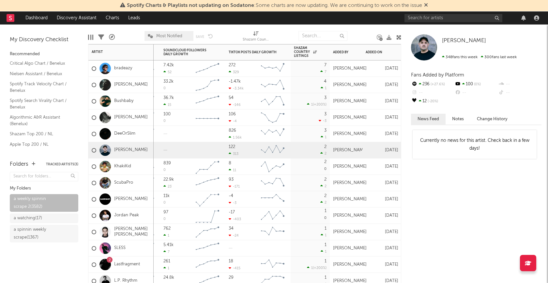
click at [138, 87] on div "Serge Devant" at bounding box center [120, 84] width 56 height 19
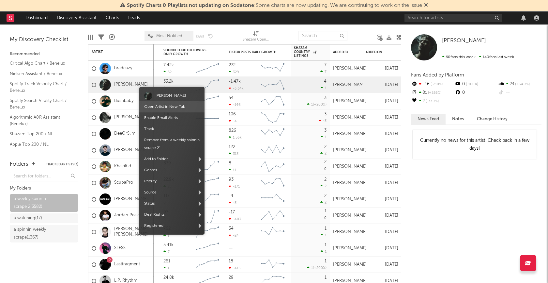
click at [157, 105] on link "Open Artist in New Tab" at bounding box center [164, 107] width 41 height 4
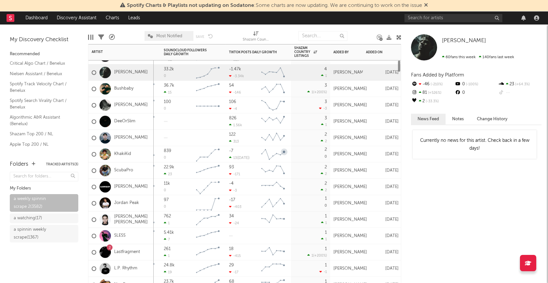
click at [138, 94] on div "Bushbaby" at bounding box center [120, 89] width 65 height 16
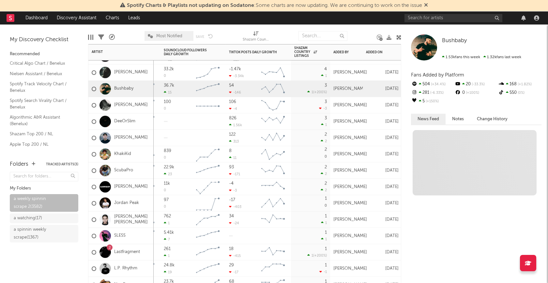
click at [139, 105] on div "Harry T" at bounding box center [120, 105] width 65 height 16
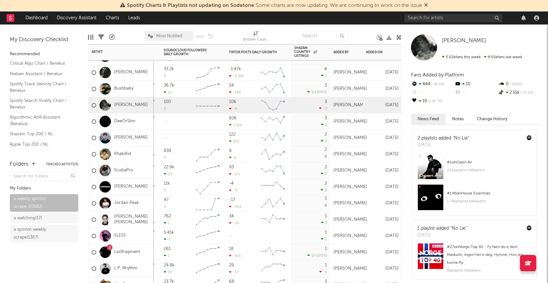
click at [138, 117] on div "DeeOrSlim" at bounding box center [120, 121] width 65 height 16
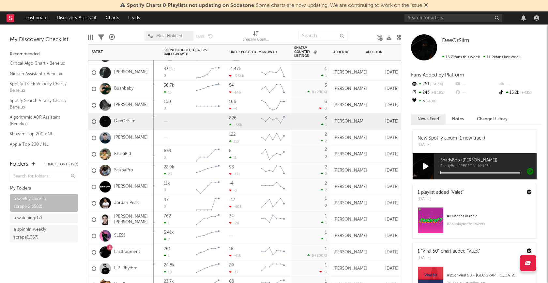
click at [142, 137] on div "Victor Ruiz" at bounding box center [120, 138] width 65 height 16
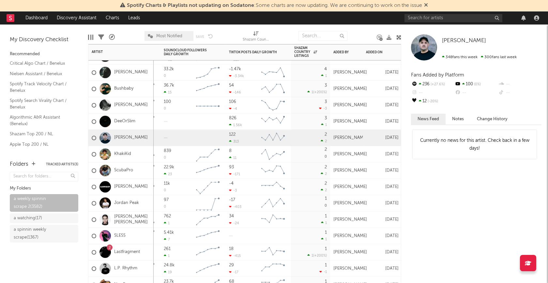
click at [143, 150] on div "KhakiKid" at bounding box center [120, 154] width 65 height 16
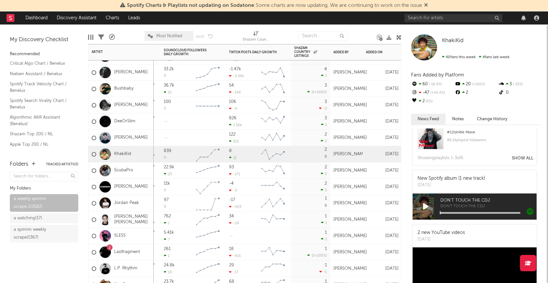
scroll to position [614, 0]
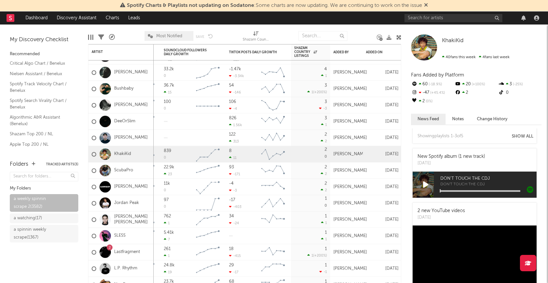
click at [426, 181] on icon at bounding box center [426, 184] width 6 height 7
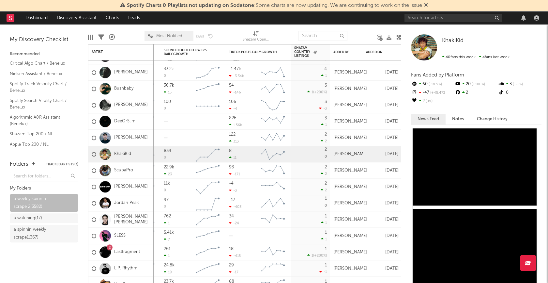
scroll to position [637, 0]
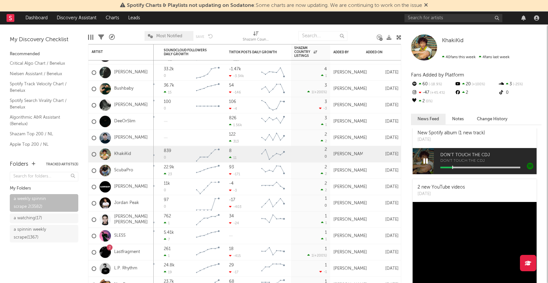
click at [424, 161] on icon at bounding box center [425, 160] width 5 height 7
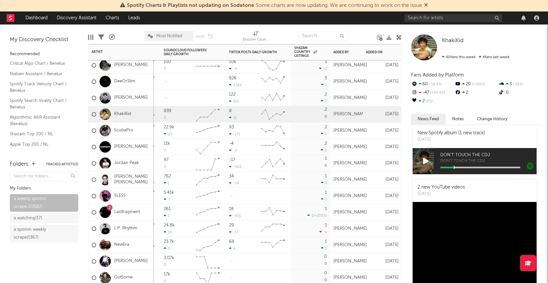
click at [143, 193] on div "SLESS" at bounding box center [120, 196] width 65 height 16
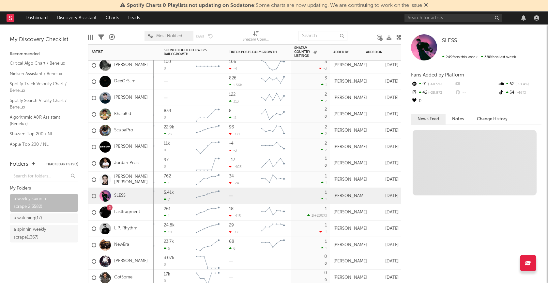
scroll to position [0, 0]
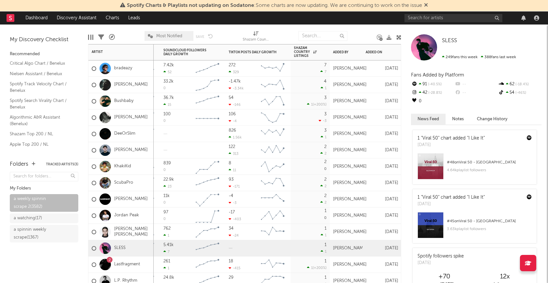
click at [146, 151] on div "Victor Ruiz" at bounding box center [120, 150] width 65 height 16
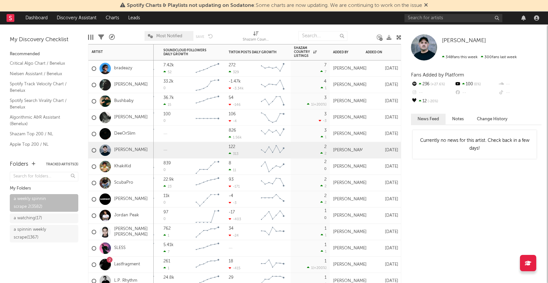
click at [143, 132] on div "DeeOrSlim" at bounding box center [120, 134] width 65 height 16
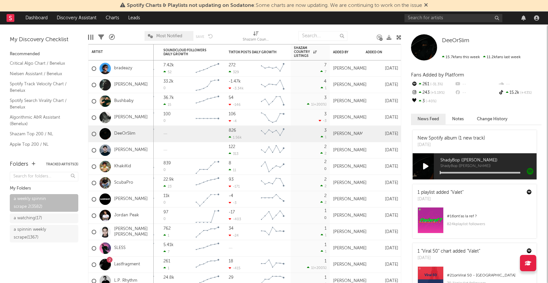
click at [423, 164] on icon at bounding box center [426, 165] width 6 height 7
click at [426, 164] on icon at bounding box center [425, 165] width 5 height 7
click at [142, 152] on div "Victor Ruiz" at bounding box center [120, 150] width 65 height 16
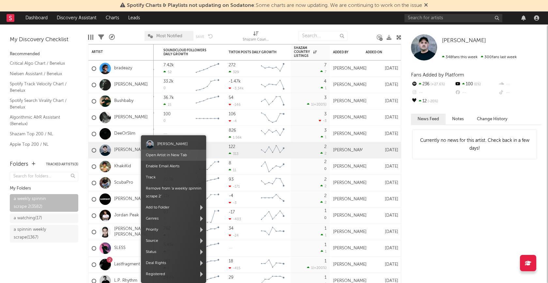
click at [157, 154] on link "Open Artist in New Tab" at bounding box center [166, 155] width 41 height 4
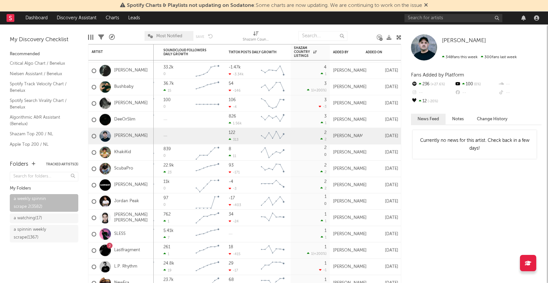
click at [140, 186] on div "Harrison" at bounding box center [120, 185] width 65 height 16
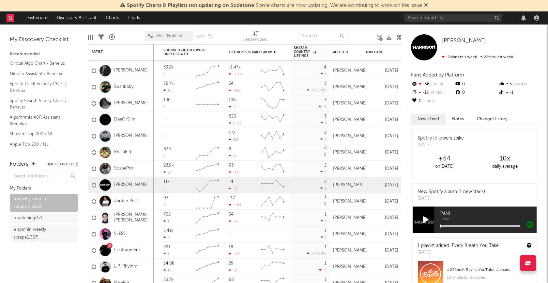
click at [426, 220] on icon at bounding box center [426, 219] width 6 height 7
click at [426, 220] on icon at bounding box center [425, 219] width 5 height 7
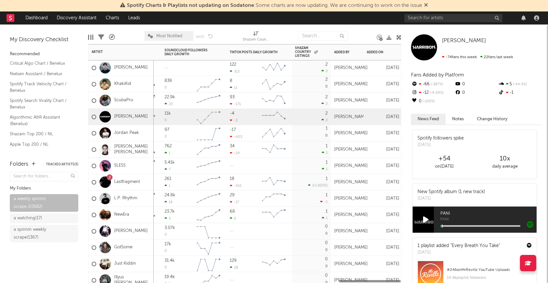
click at [143, 165] on div "SLESS" at bounding box center [120, 166] width 65 height 16
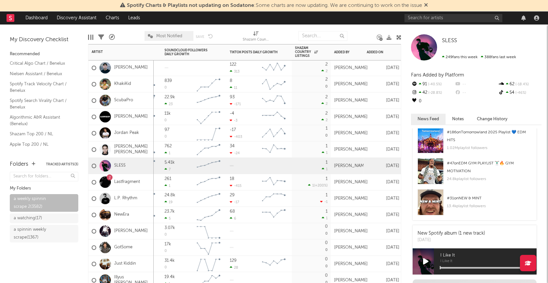
scroll to position [265, 0]
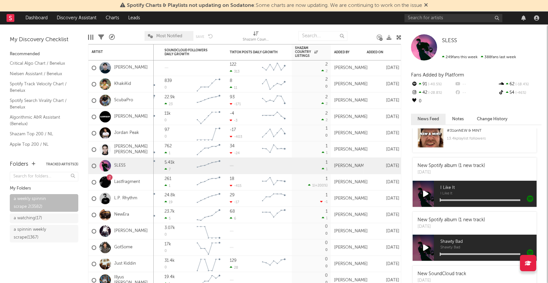
click at [426, 191] on icon at bounding box center [426, 193] width 6 height 7
click at [426, 192] on icon at bounding box center [425, 193] width 5 height 7
click at [144, 184] on div "2 Lastfragment" at bounding box center [120, 182] width 65 height 16
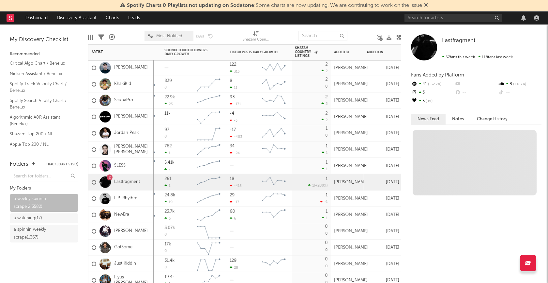
scroll to position [0, 0]
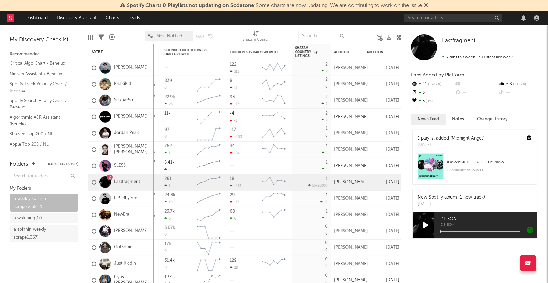
click at [427, 223] on icon at bounding box center [426, 224] width 6 height 7
click at [427, 223] on icon at bounding box center [425, 224] width 5 height 7
click at [140, 214] on div "NewEra" at bounding box center [120, 214] width 65 height 16
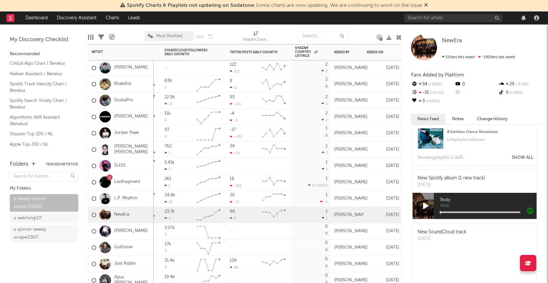
scroll to position [996, 0]
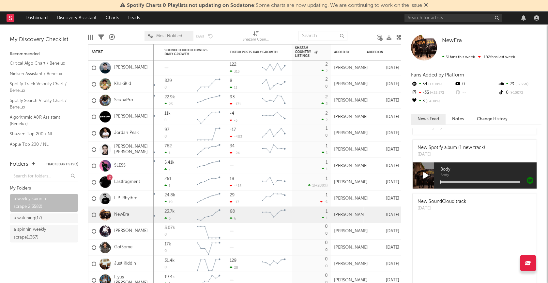
click at [426, 173] on icon at bounding box center [426, 175] width 6 height 7
click at [465, 181] on div at bounding box center [480, 182] width 80 height 2
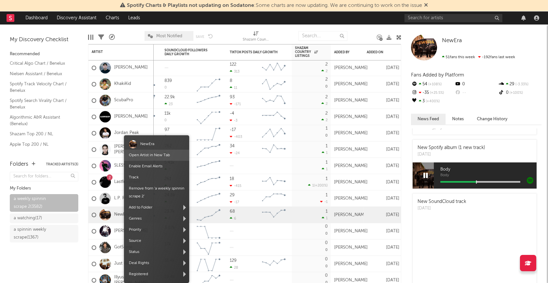
click at [151, 154] on link "Open Artist in New Tab" at bounding box center [149, 155] width 41 height 4
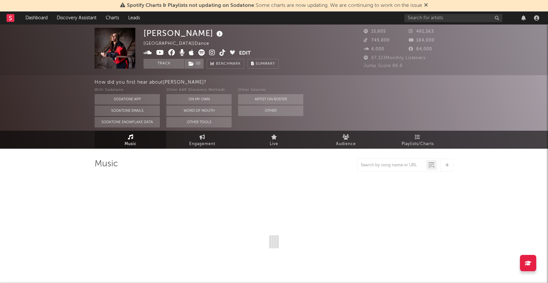
select select "6m"
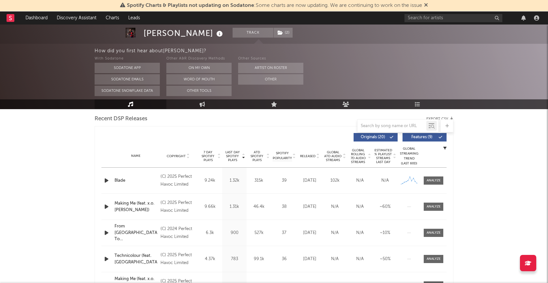
scroll to position [228, 0]
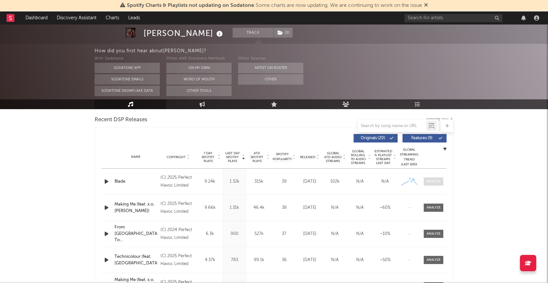
click at [438, 181] on div at bounding box center [434, 181] width 14 height 5
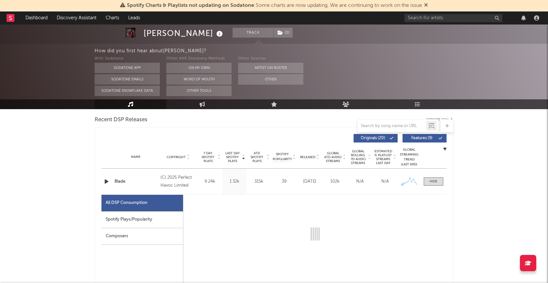
select select "1w"
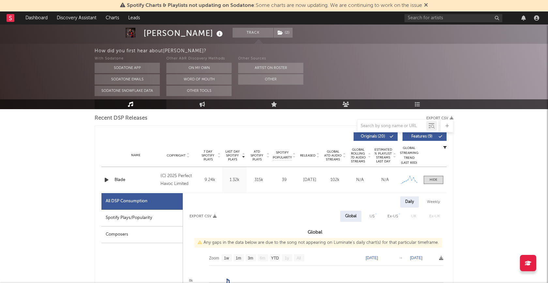
scroll to position [225, 0]
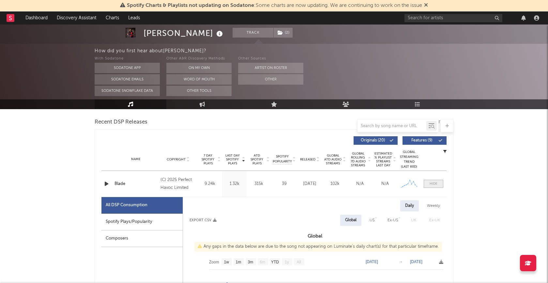
click at [439, 186] on span at bounding box center [434, 183] width 20 height 8
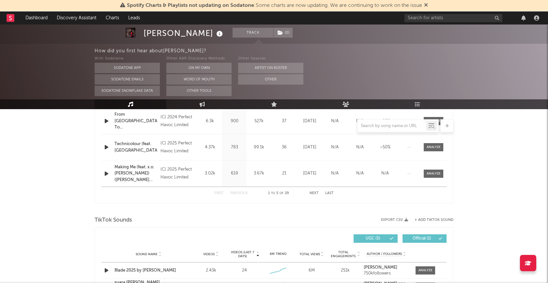
scroll to position [438, 0]
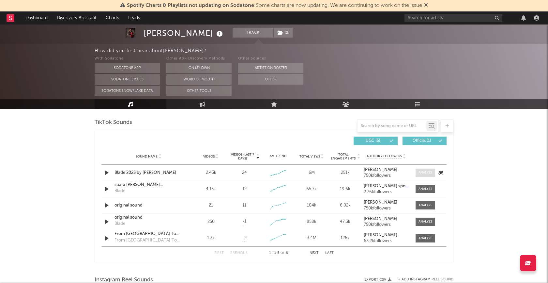
click at [428, 173] on div at bounding box center [426, 172] width 14 height 5
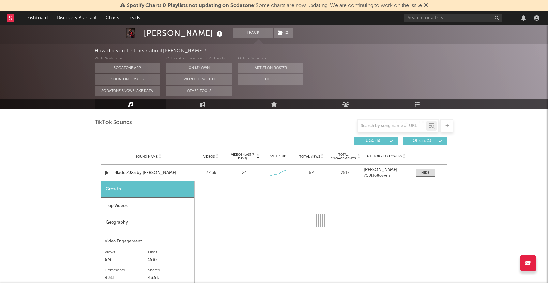
select select "6m"
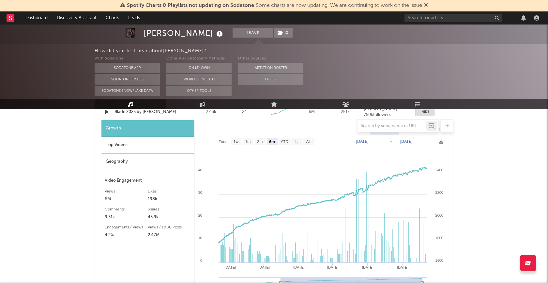
scroll to position [503, 0]
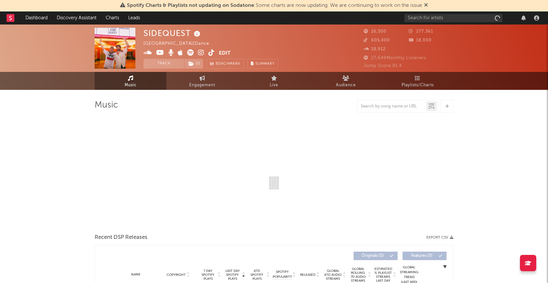
select select "1w"
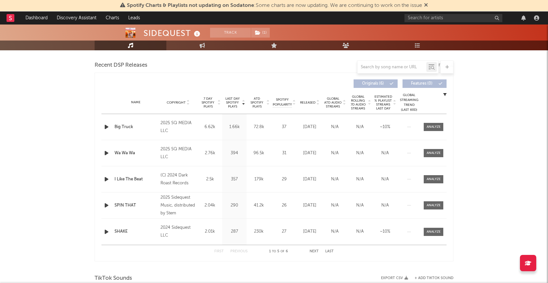
scroll to position [388, 0]
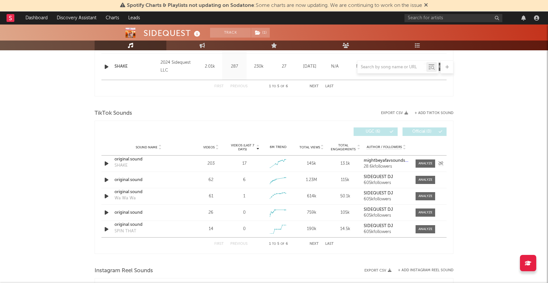
click at [109, 162] on icon "button" at bounding box center [106, 163] width 7 height 8
click at [261, 274] on div at bounding box center [274, 275] width 82 height 2
click at [106, 163] on icon "button" at bounding box center [106, 163] width 6 height 8
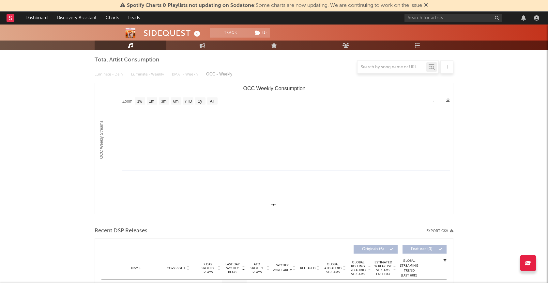
scroll to position [0, 0]
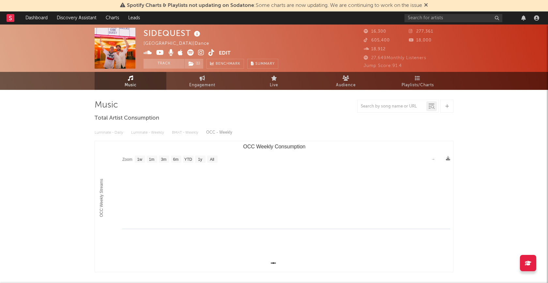
click at [200, 51] on icon at bounding box center [201, 52] width 6 height 7
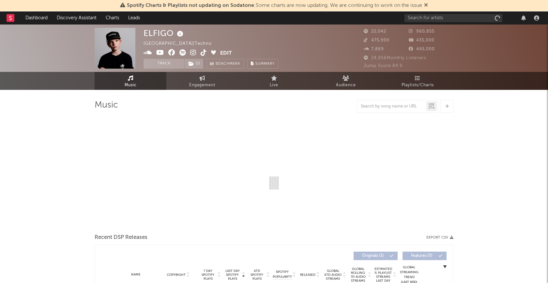
select select "6m"
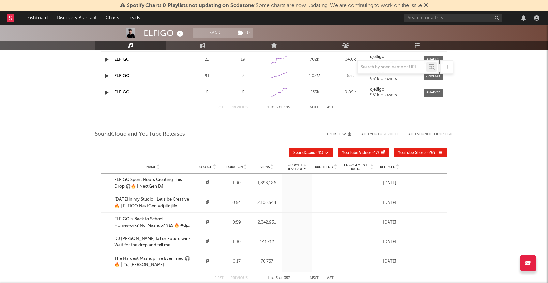
scroll to position [677, 0]
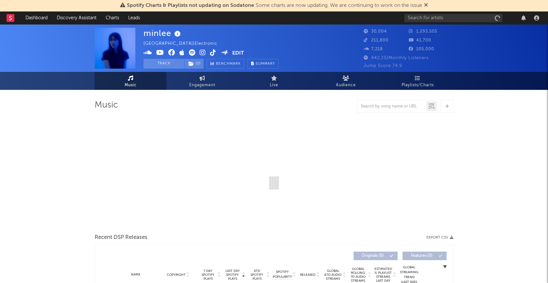
select select "6m"
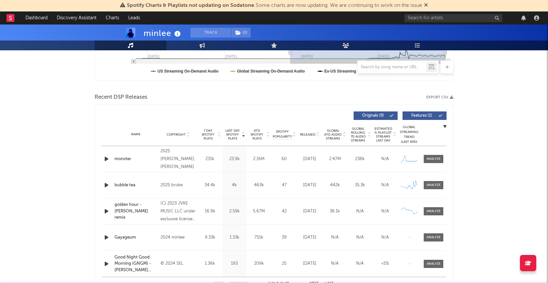
scroll to position [195, 0]
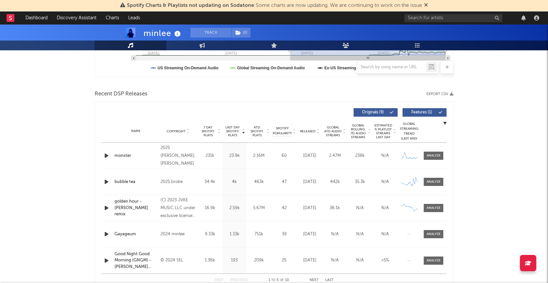
click at [106, 181] on icon "button" at bounding box center [106, 181] width 7 height 8
click at [429, 184] on span at bounding box center [434, 181] width 20 height 8
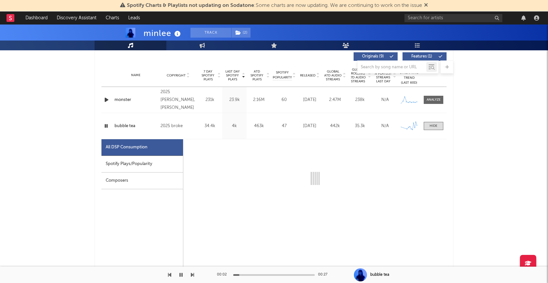
select select "1w"
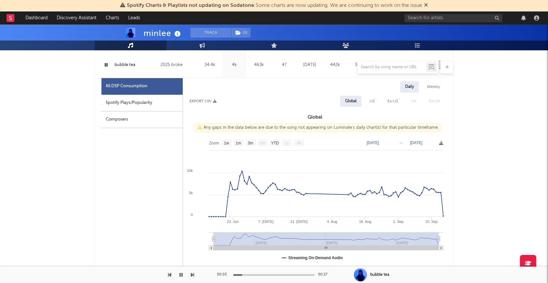
scroll to position [312, 0]
click at [280, 275] on div at bounding box center [274, 275] width 82 height 2
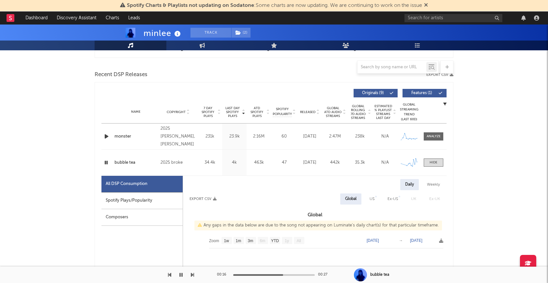
scroll to position [183, 0]
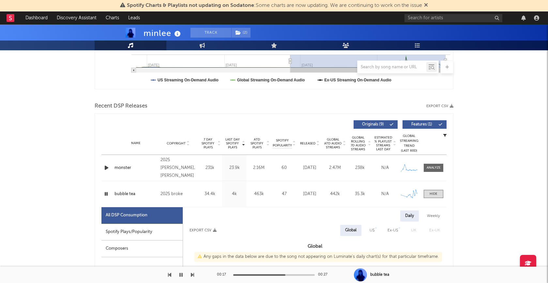
click at [103, 193] on icon "button" at bounding box center [106, 194] width 6 height 8
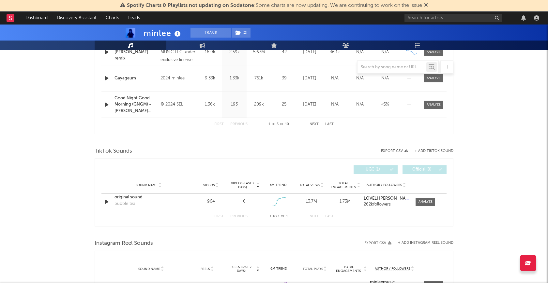
scroll to position [682, 0]
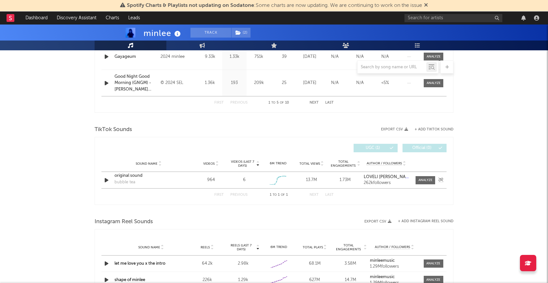
click at [107, 177] on icon "button" at bounding box center [106, 180] width 7 height 8
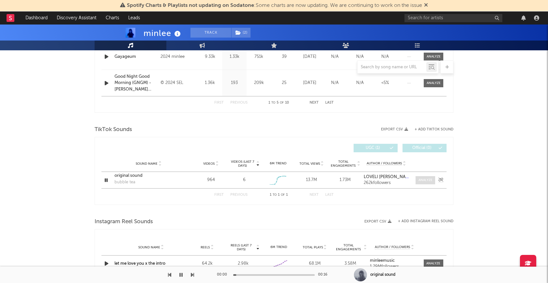
click at [420, 177] on div at bounding box center [426, 179] width 14 height 5
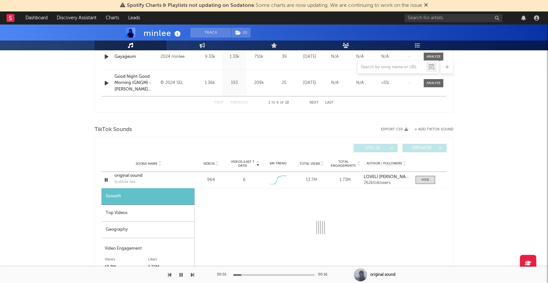
select select "1w"
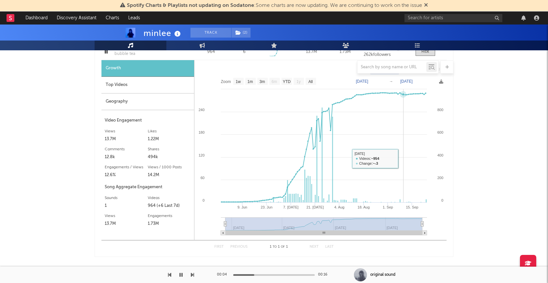
scroll to position [748, 0]
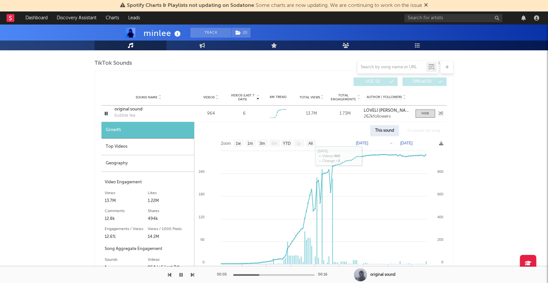
click at [107, 111] on icon "button" at bounding box center [106, 113] width 6 height 8
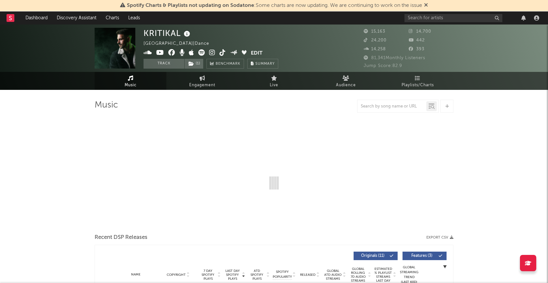
select select "6m"
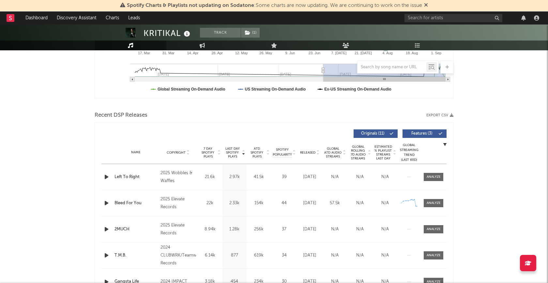
scroll to position [204, 0]
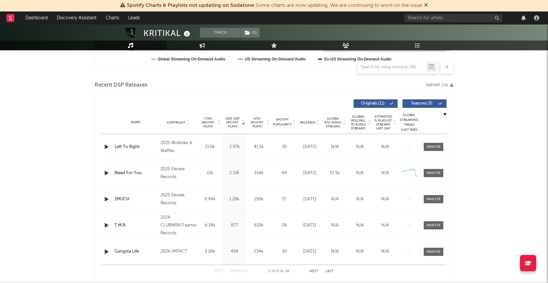
click at [106, 145] on icon "button" at bounding box center [106, 147] width 7 height 8
click at [107, 146] on icon "button" at bounding box center [106, 147] width 6 height 8
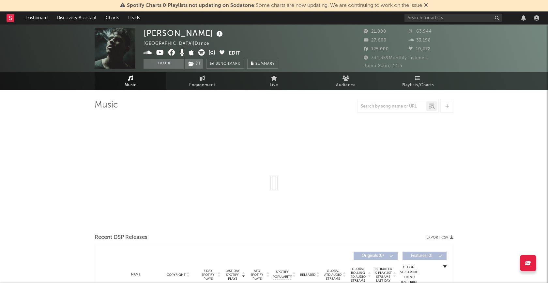
select select "6m"
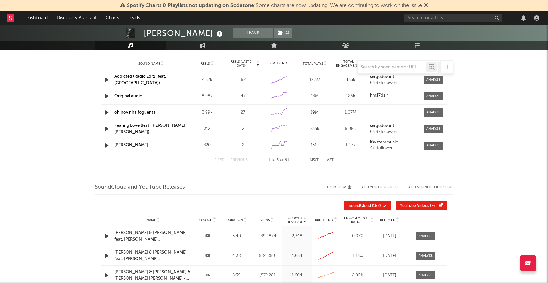
scroll to position [671, 0]
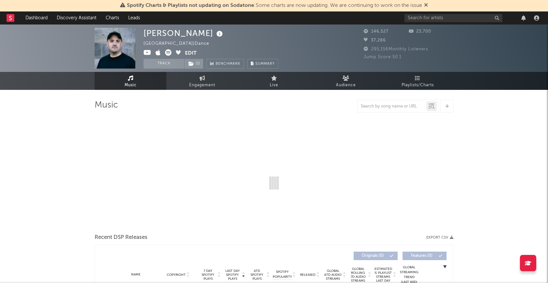
select select "6m"
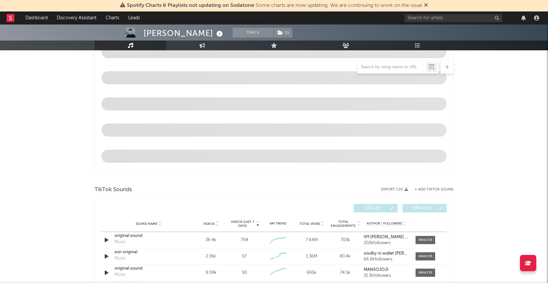
scroll to position [344, 0]
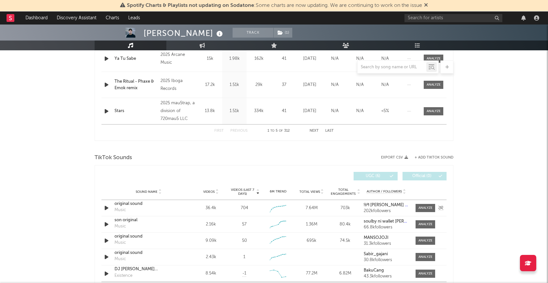
click at [108, 207] on icon "button" at bounding box center [106, 208] width 7 height 8
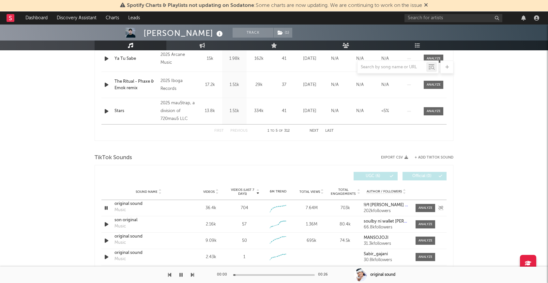
click at [108, 207] on icon "button" at bounding box center [106, 208] width 6 height 8
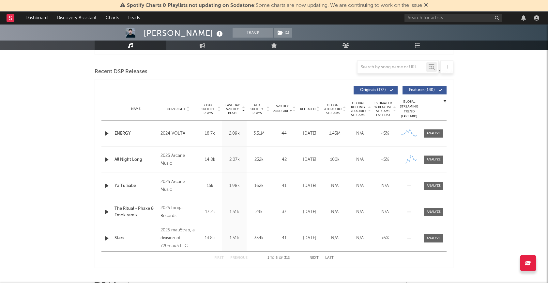
scroll to position [213, 0]
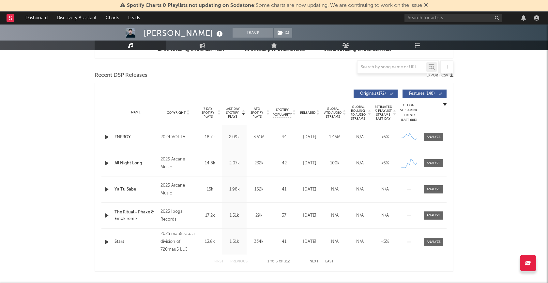
click at [108, 136] on icon "button" at bounding box center [106, 137] width 7 height 8
click at [108, 136] on icon "button" at bounding box center [106, 137] width 6 height 8
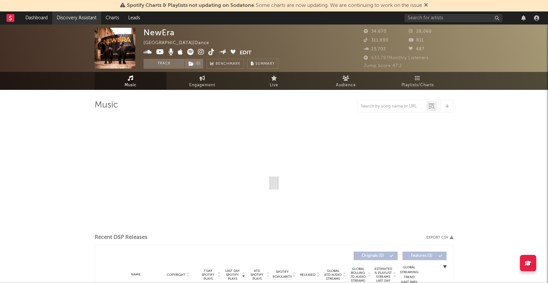
select select "6m"
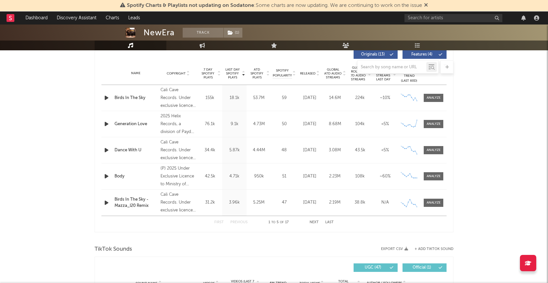
scroll to position [211, 0]
